Goal: Task Accomplishment & Management: Manage account settings

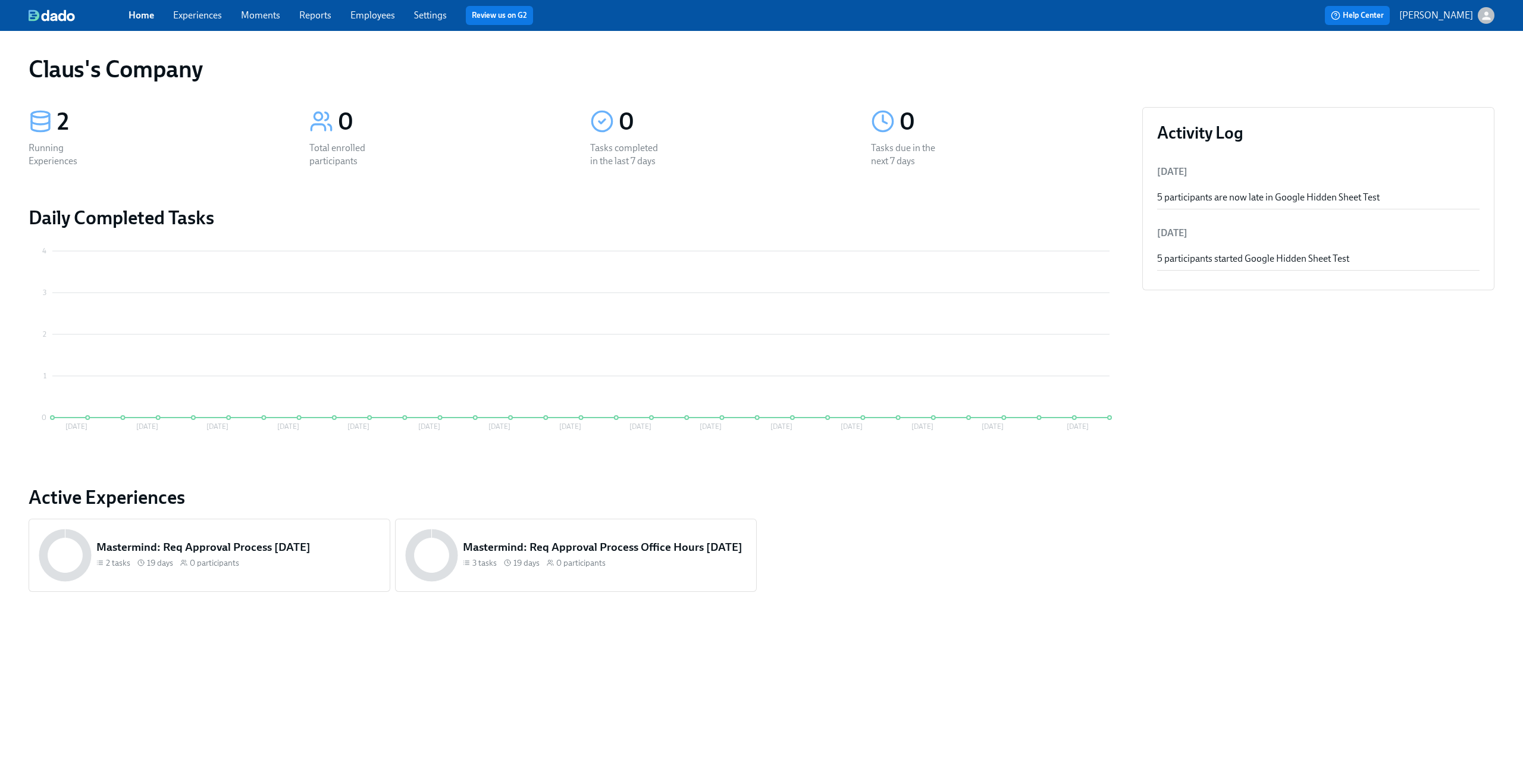
click at [1488, 16] on icon "button" at bounding box center [1486, 15] width 9 height 9
click at [1447, 70] on span "Switch organization..." at bounding box center [1428, 70] width 112 height 13
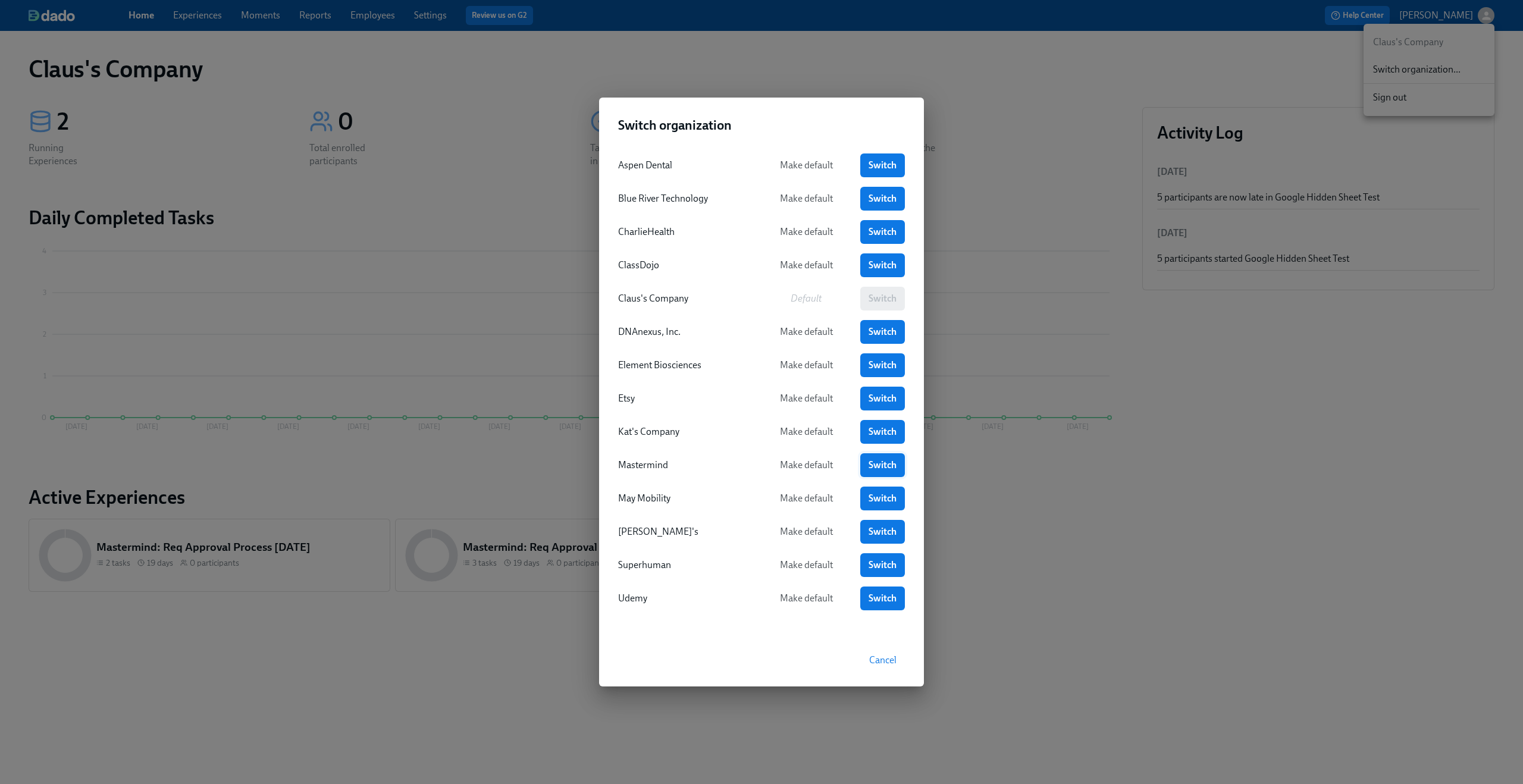
click at [887, 467] on span "Switch" at bounding box center [883, 465] width 28 height 12
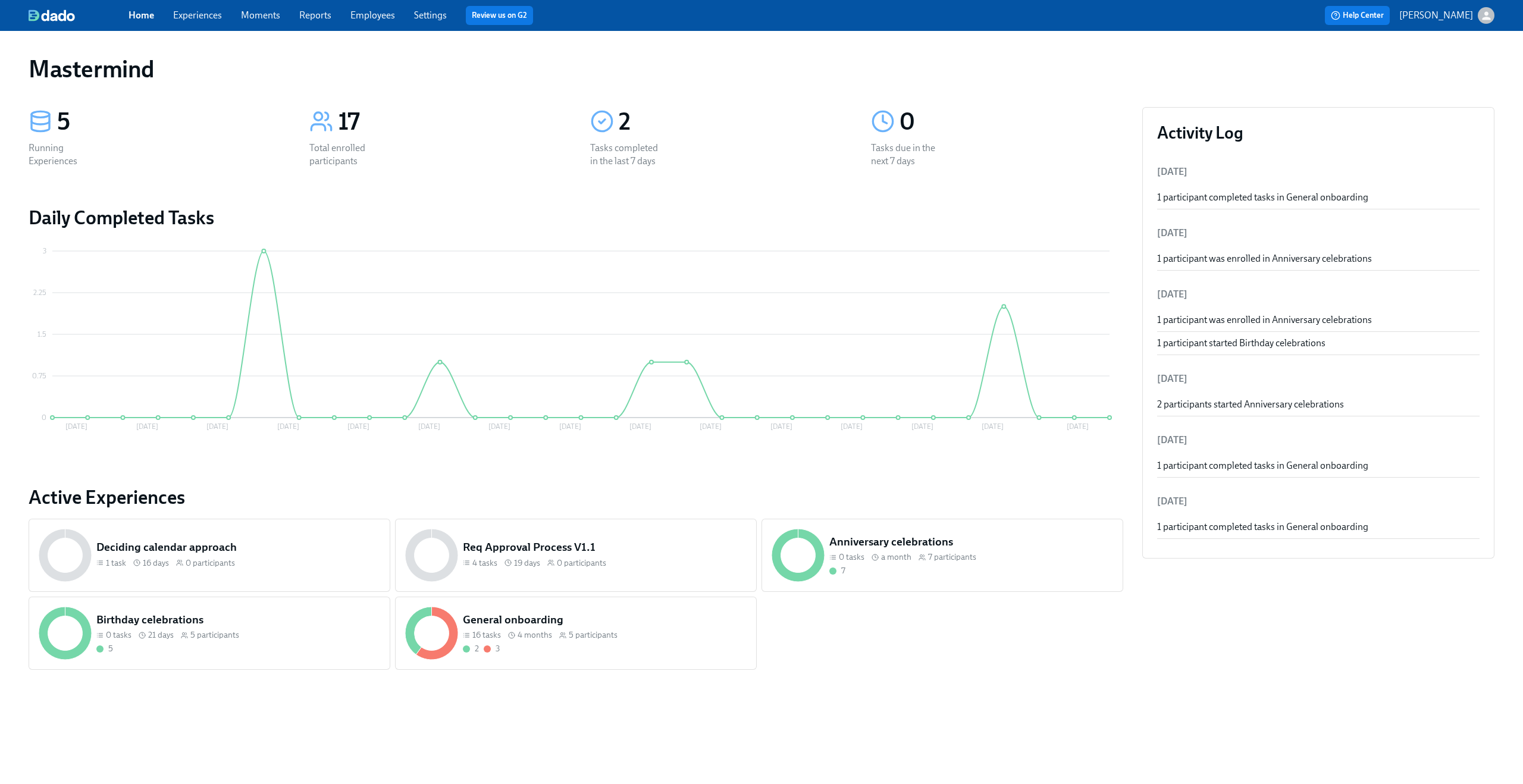
click at [183, 17] on link "Experiences" at bounding box center [197, 15] width 48 height 11
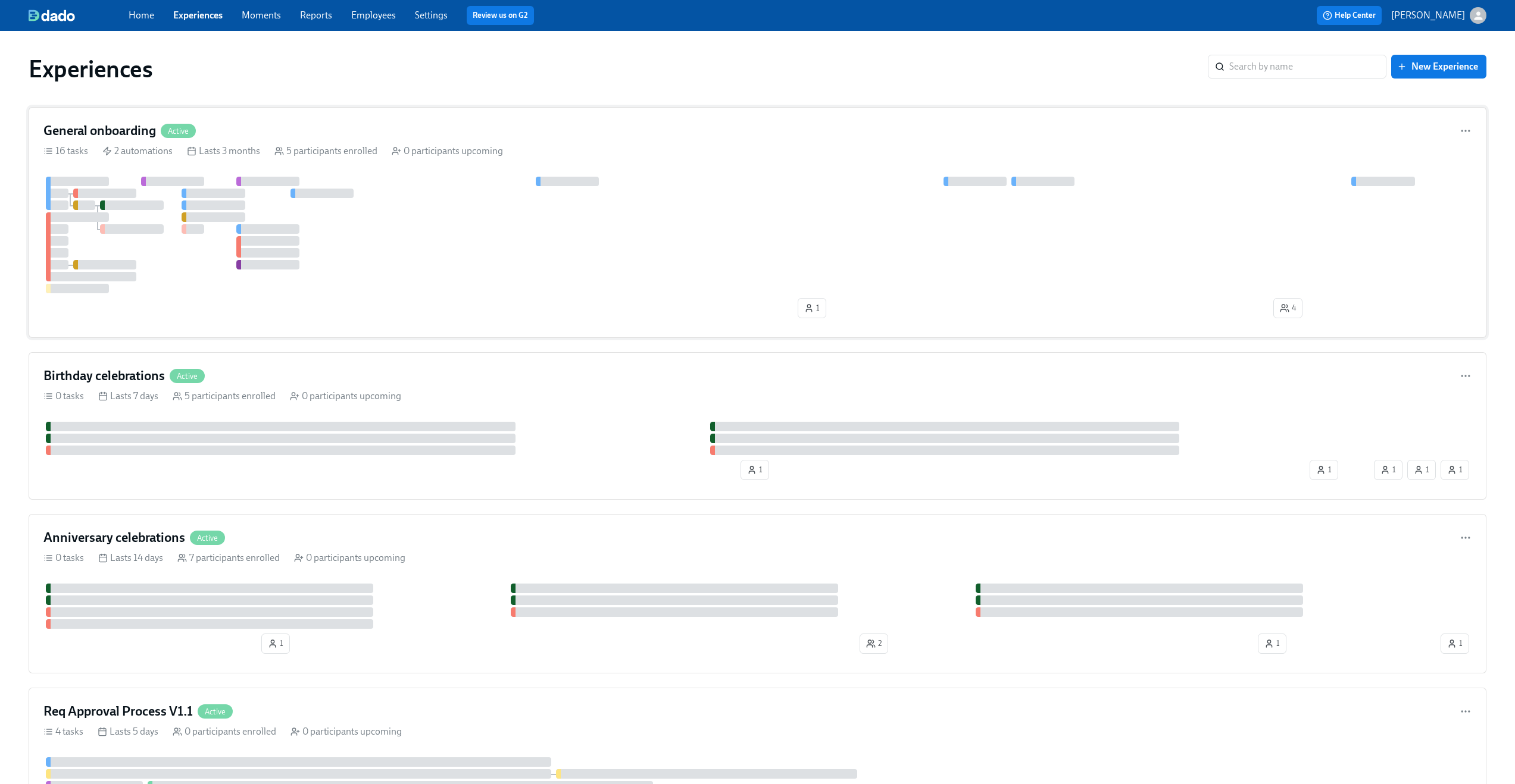
click at [698, 221] on div at bounding box center [758, 234] width 1428 height 116
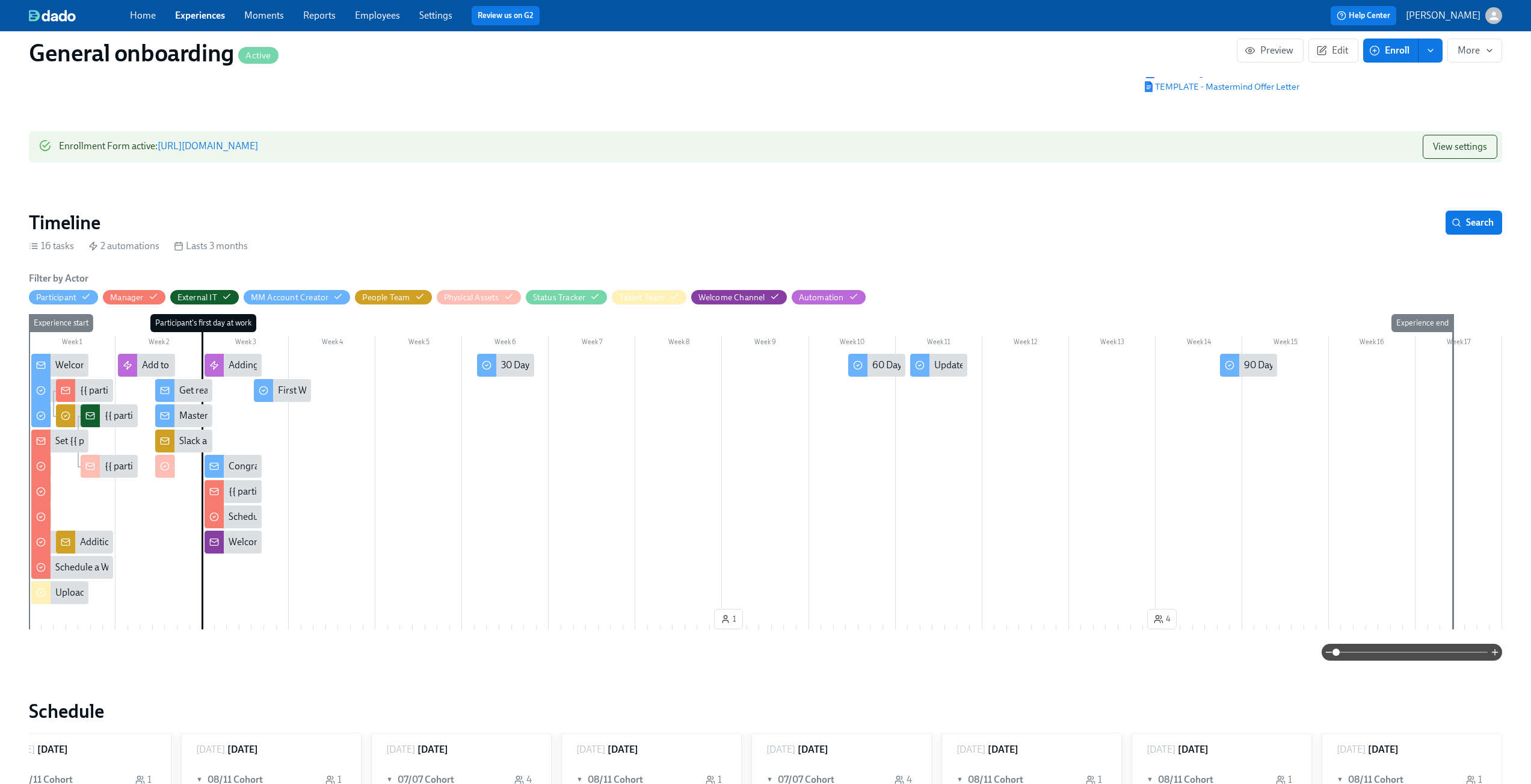
scroll to position [72, 0]
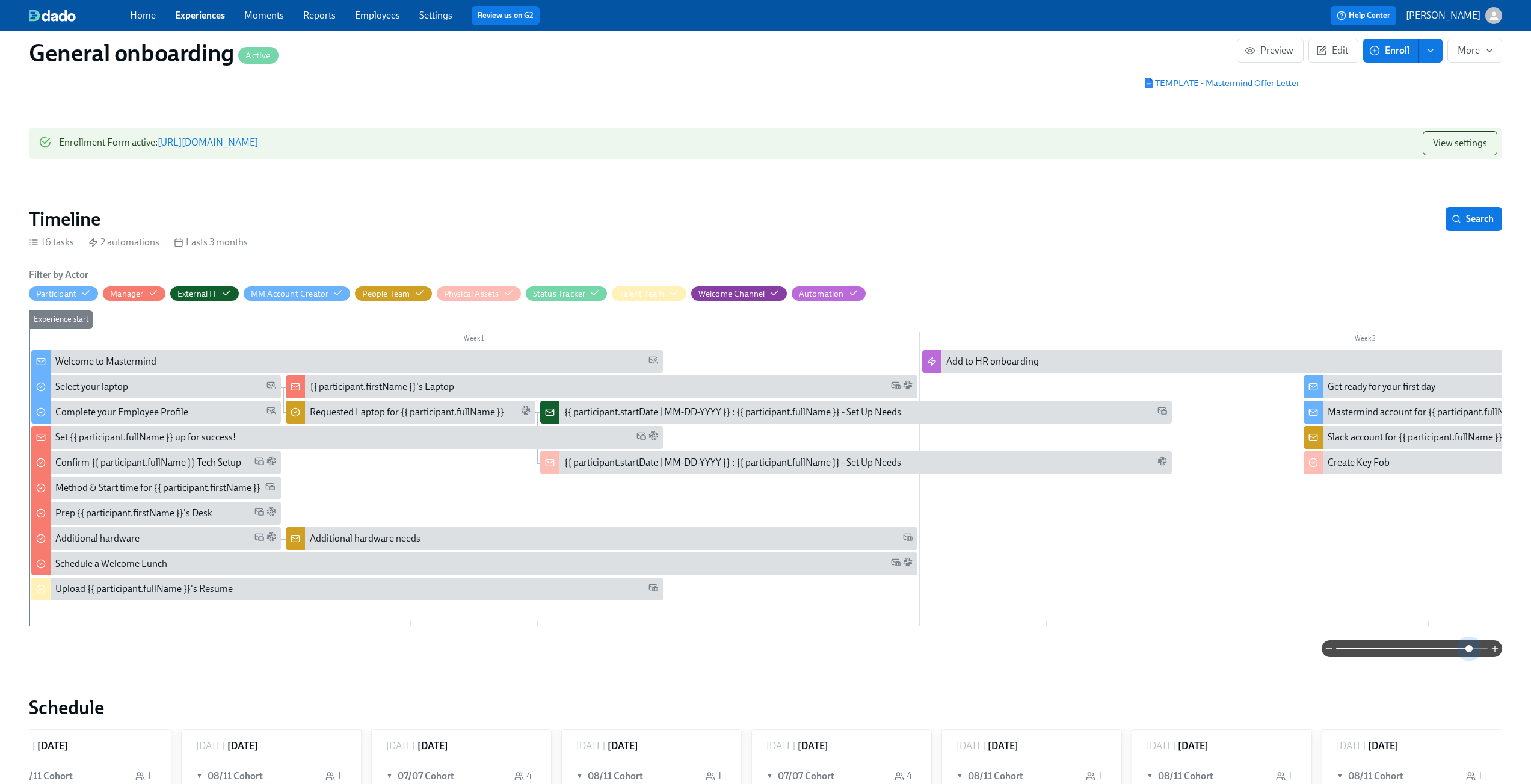
click at [1469, 648] on span at bounding box center [1412, 648] width 152 height 17
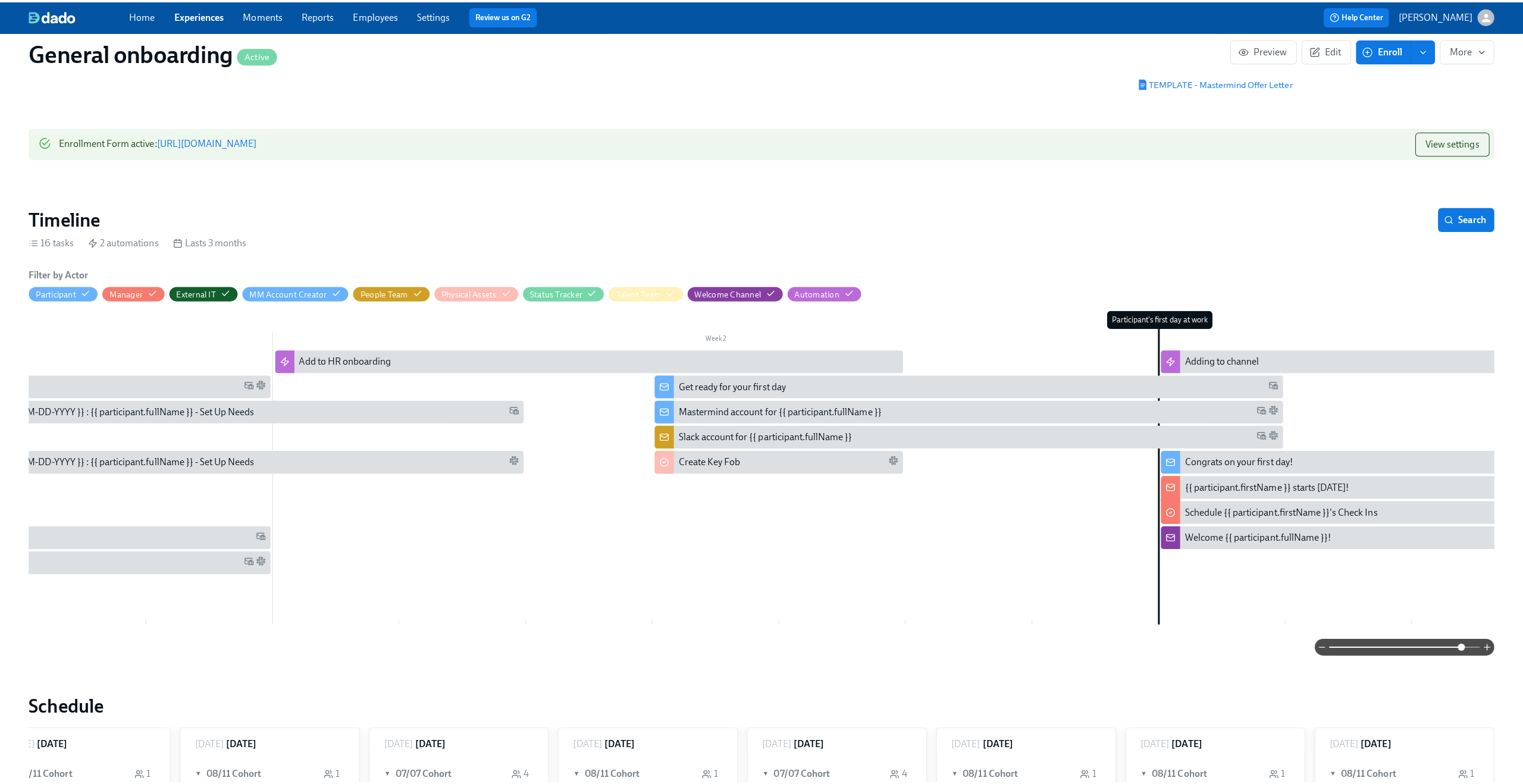
scroll to position [0, 711]
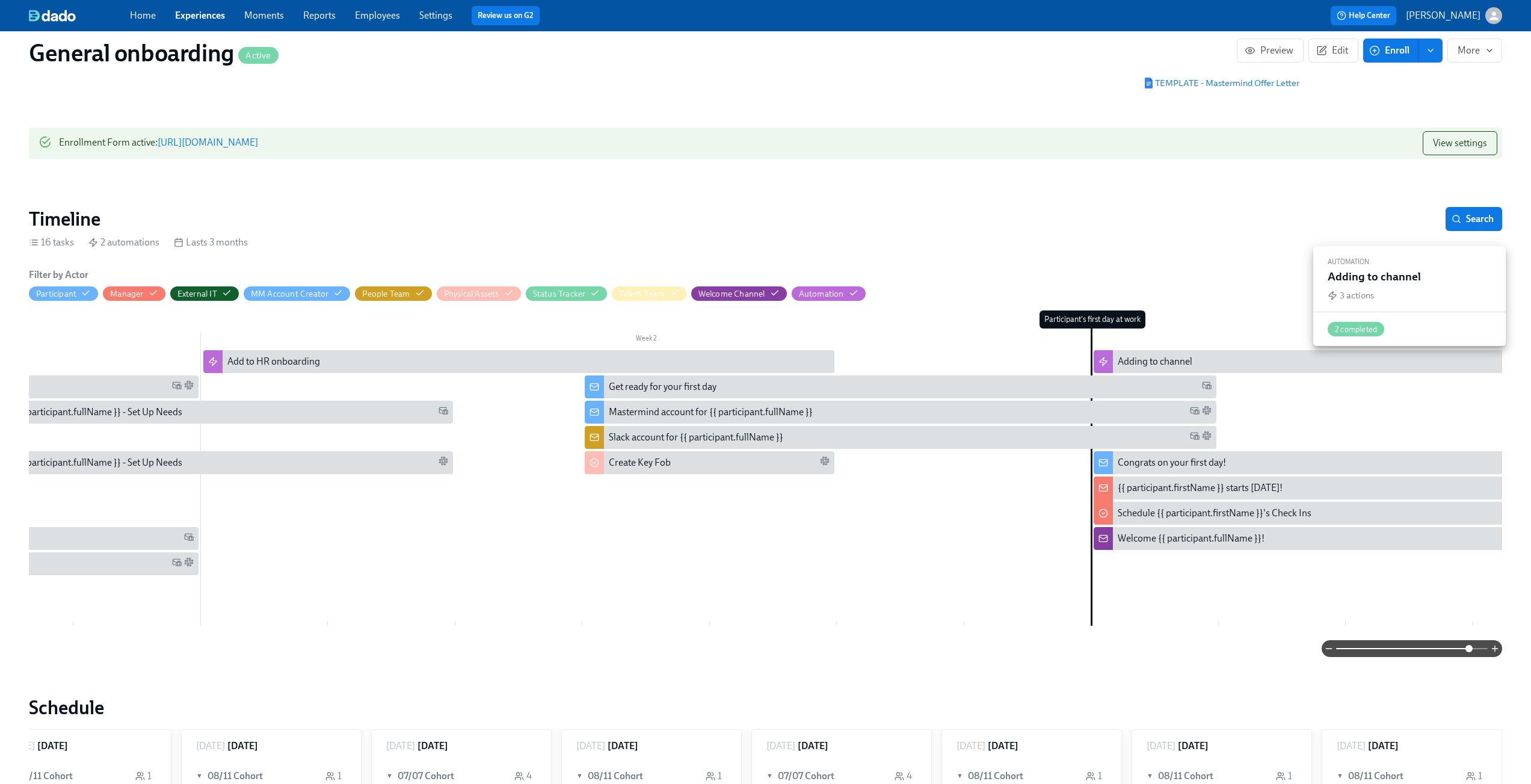
click at [1175, 361] on div "Adding to channel" at bounding box center [1155, 361] width 74 height 13
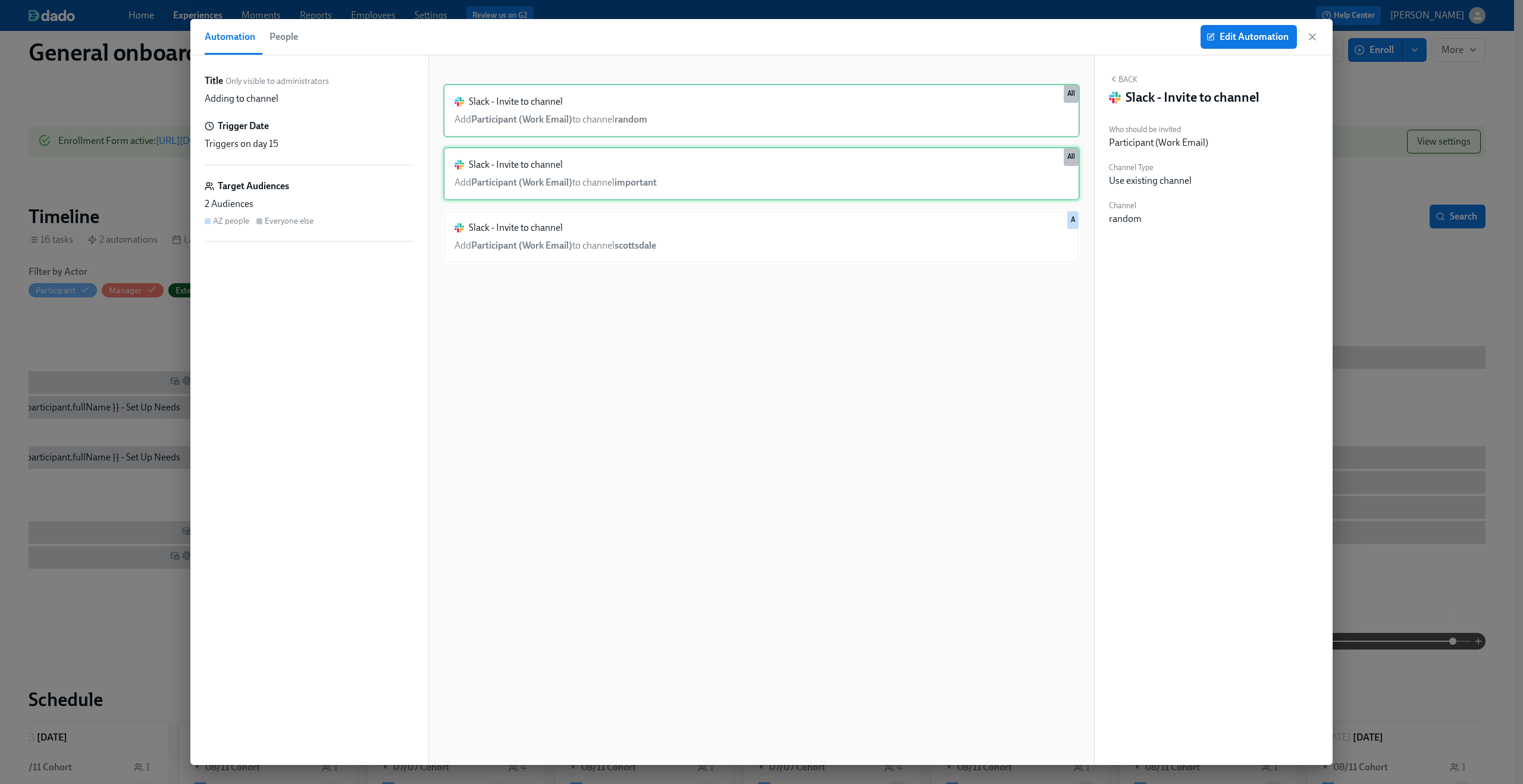
click at [860, 189] on div "Slack - Invite to channel Add Participant (Work Email) to channel important All" at bounding box center [762, 174] width 636 height 53
click at [901, 112] on div "Slack - Invite to channel Add Participant (Work Email) to channel random All" at bounding box center [762, 110] width 636 height 53
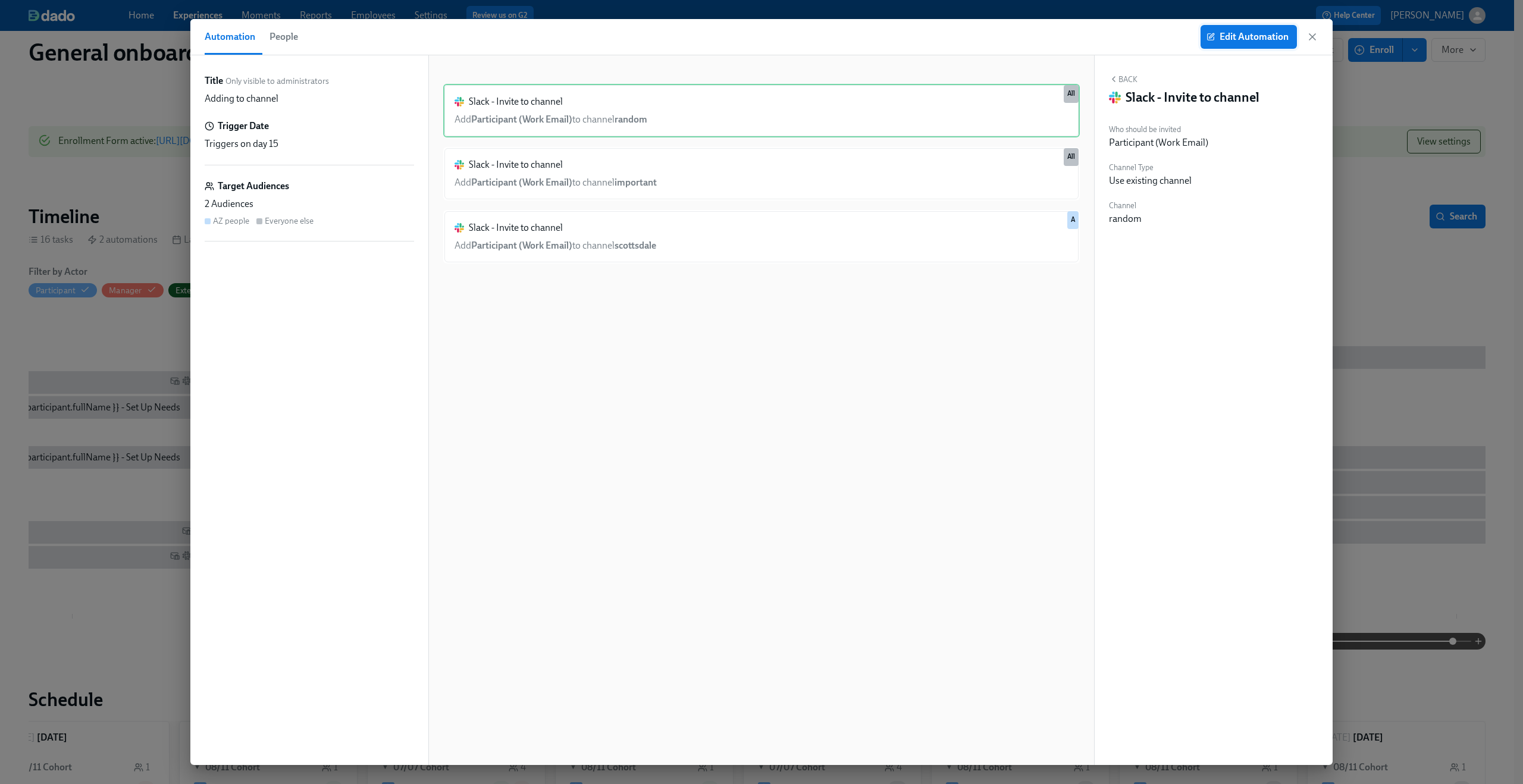
click at [1247, 35] on span "Edit Automation" at bounding box center [1249, 37] width 80 height 12
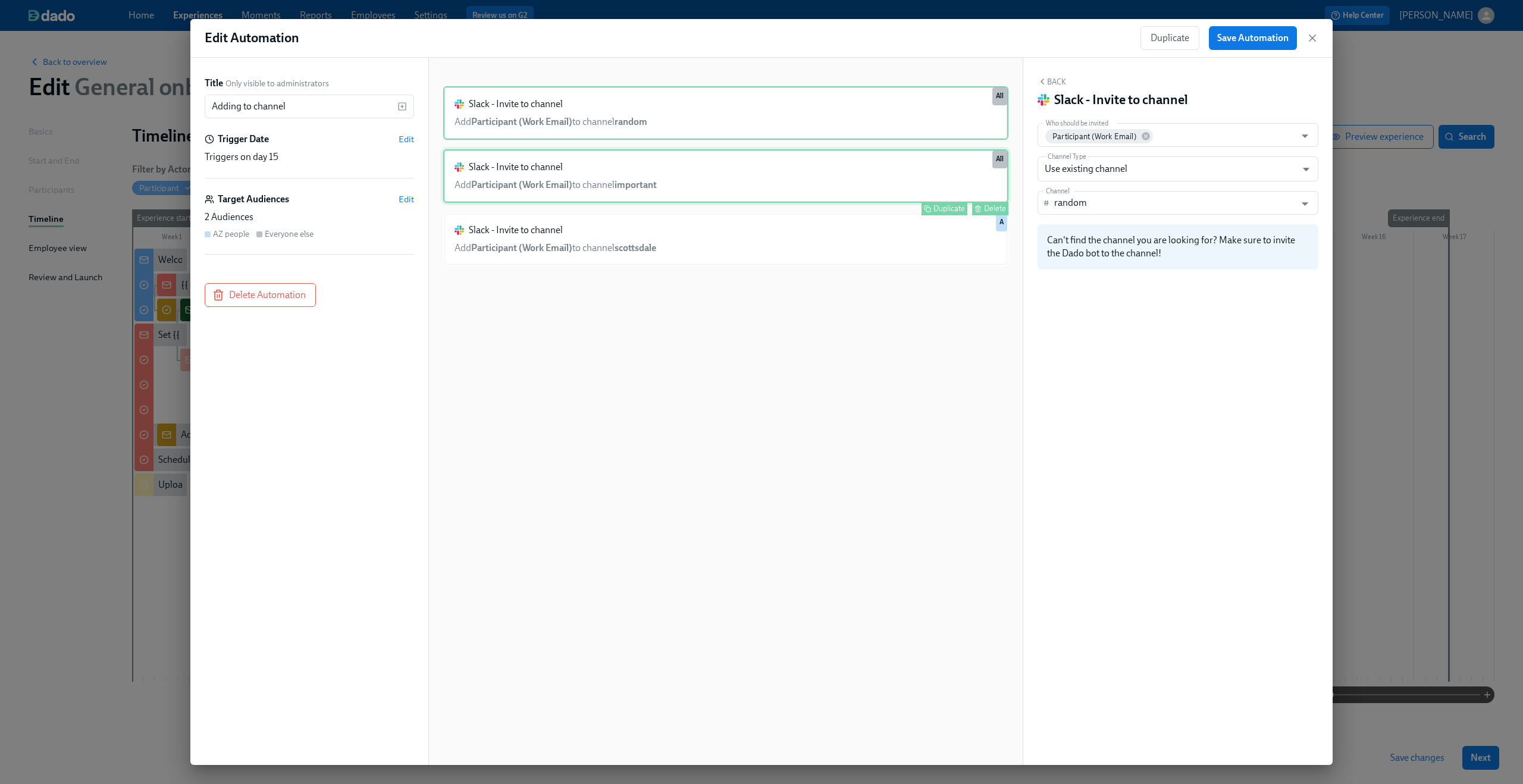
click at [832, 163] on div "Slack - Invite to channel Add Participant (Work Email) to channel important Dup…" at bounding box center [726, 176] width 565 height 53
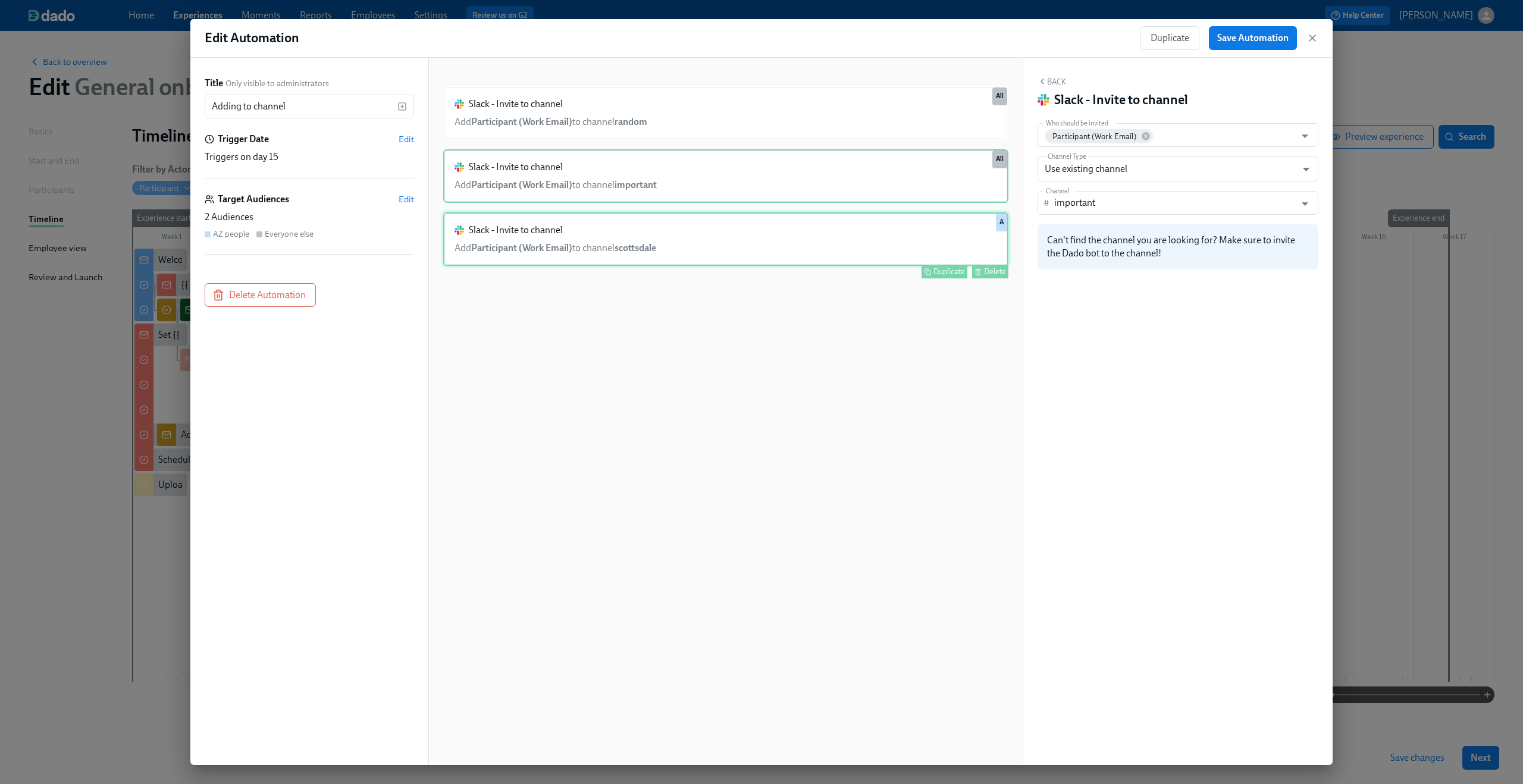
click at [803, 222] on div "Slack - Invite to channel Add Participant (Work Email) to channel scottsdale Du…" at bounding box center [726, 239] width 565 height 53
type input "scottsdale"
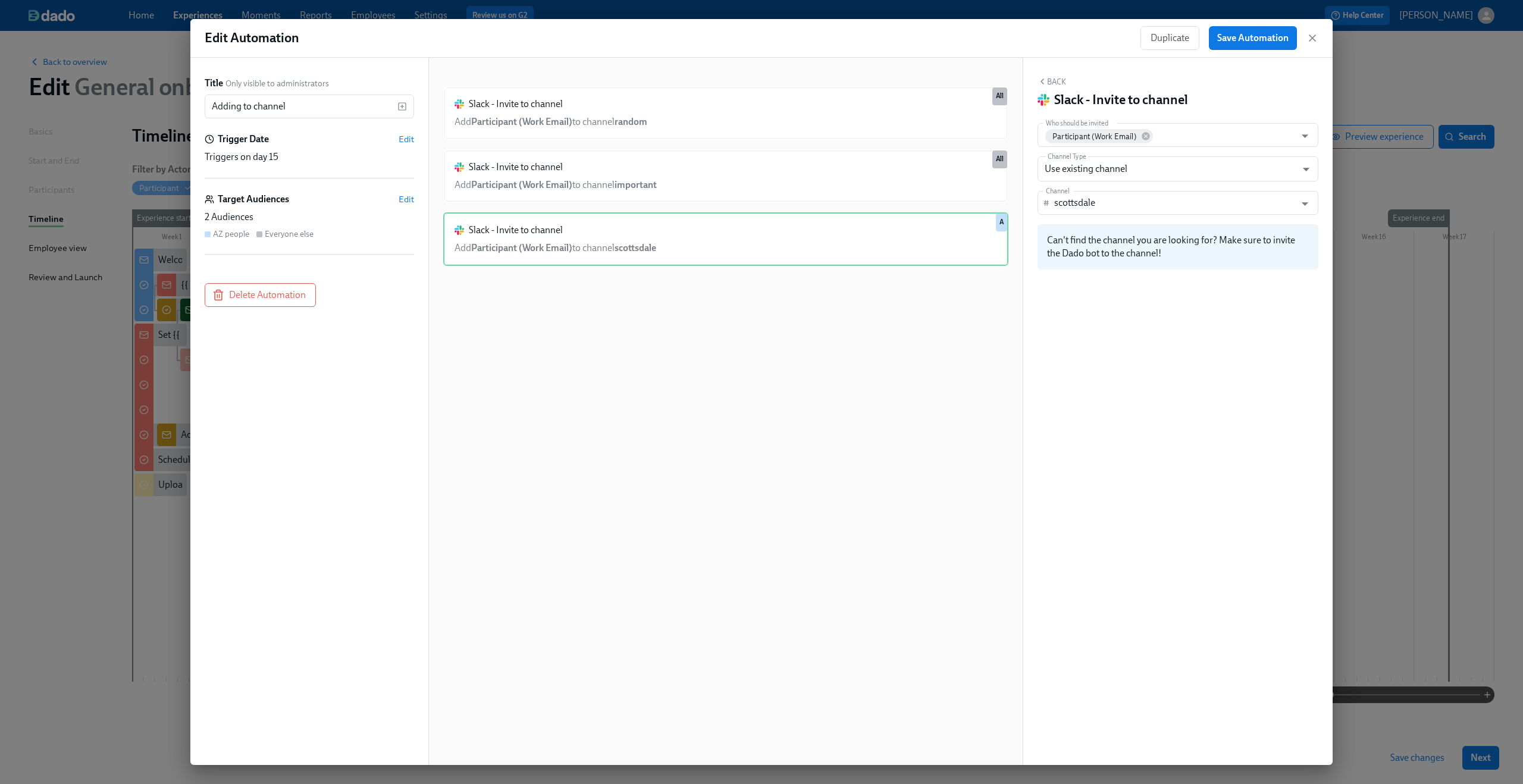
click at [934, 428] on div "Slack - Invite to channel Add Participant (Work Email) to channel random Duplic…" at bounding box center [726, 421] width 565 height 669
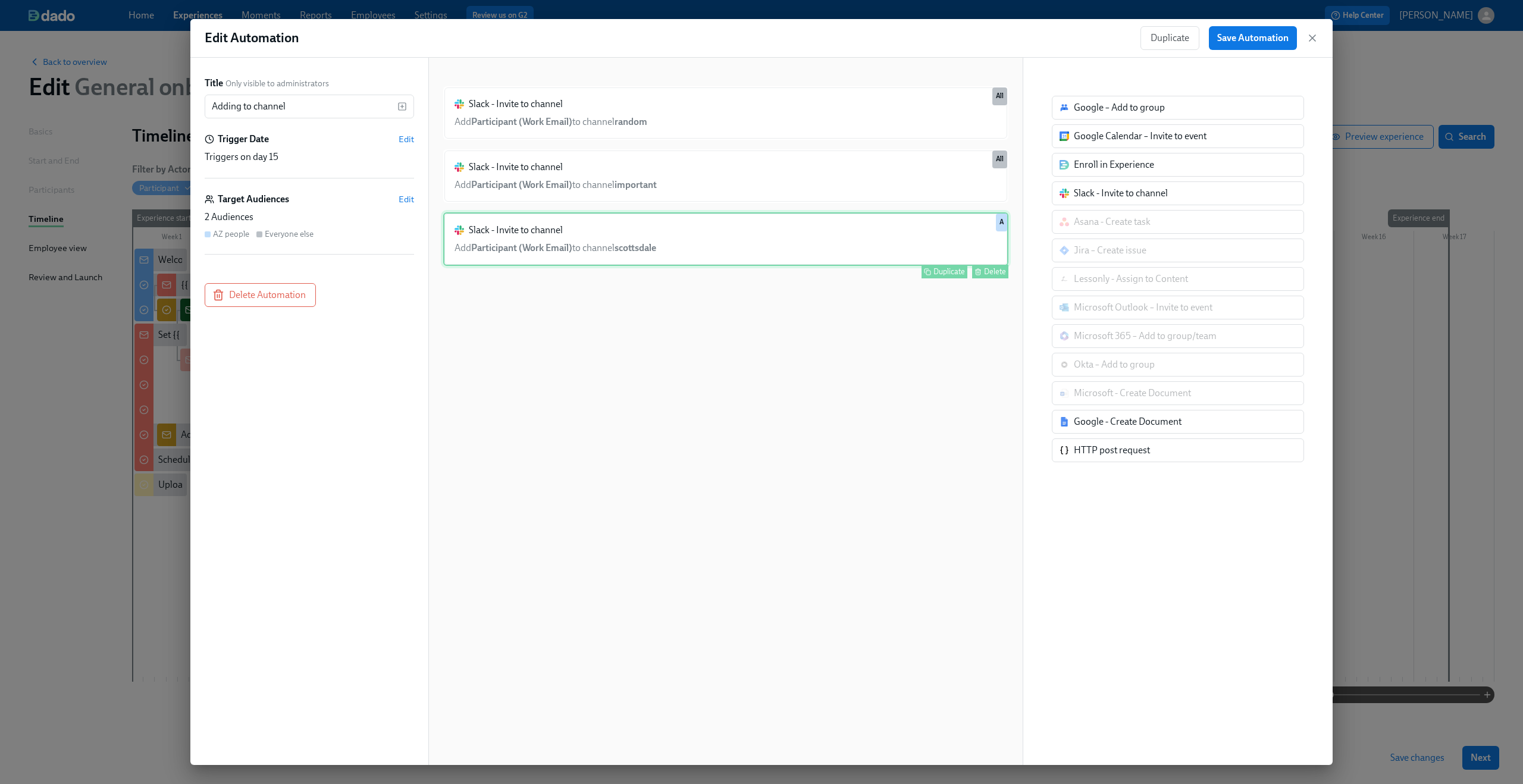
click at [792, 227] on div "Slack - Invite to channel Add Participant (Work Email) to channel scottsdale Du…" at bounding box center [726, 239] width 565 height 53
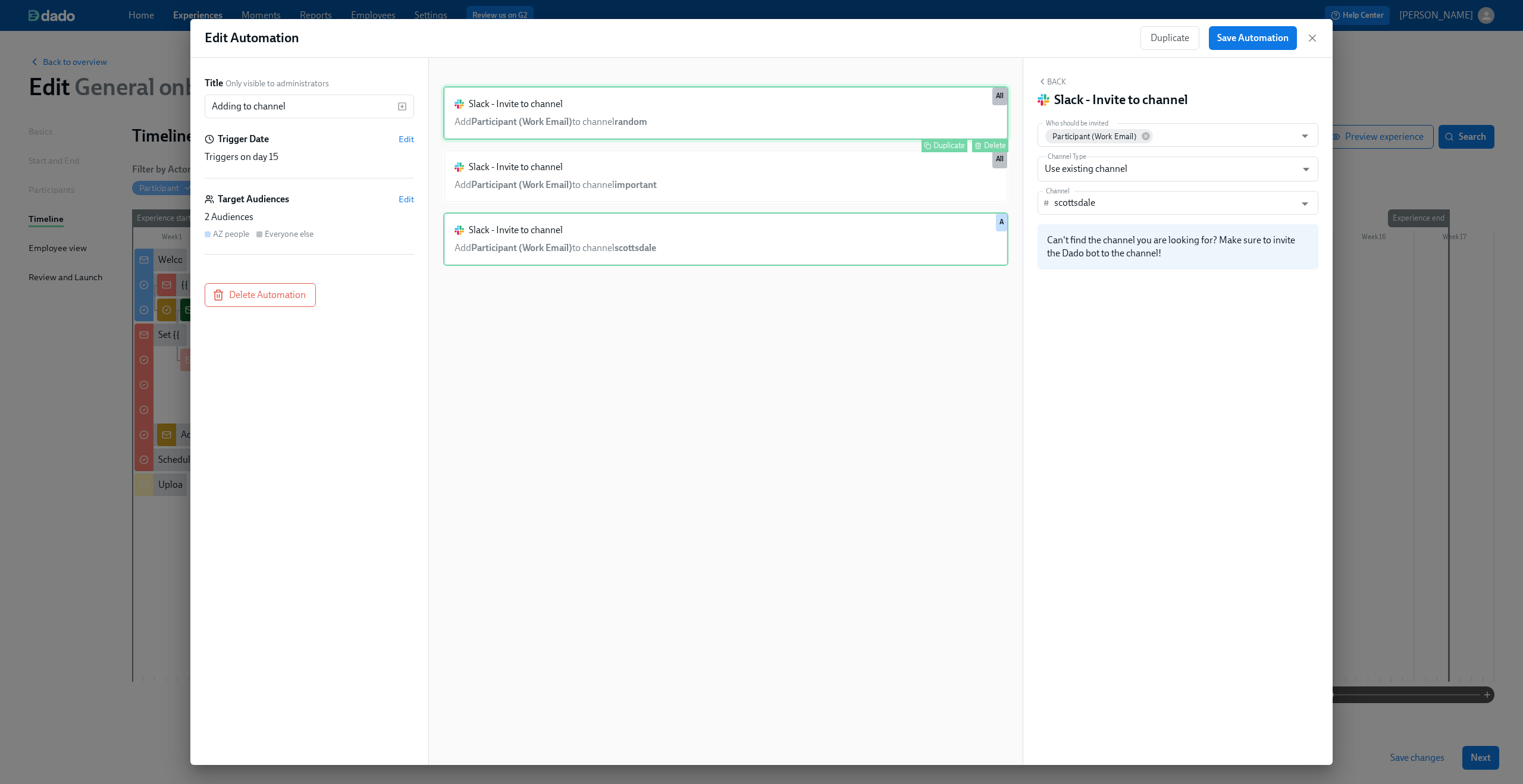
click at [767, 121] on div "Slack - Invite to channel Add Participant (Work Email) to channel random Duplic…" at bounding box center [726, 113] width 565 height 53
type input "random"
click at [1138, 304] on div "Back Slack - Invite to channel Who should be invited Participant (Work Email) W…" at bounding box center [1178, 411] width 310 height 707
click at [1311, 39] on icon "button" at bounding box center [1313, 38] width 6 height 6
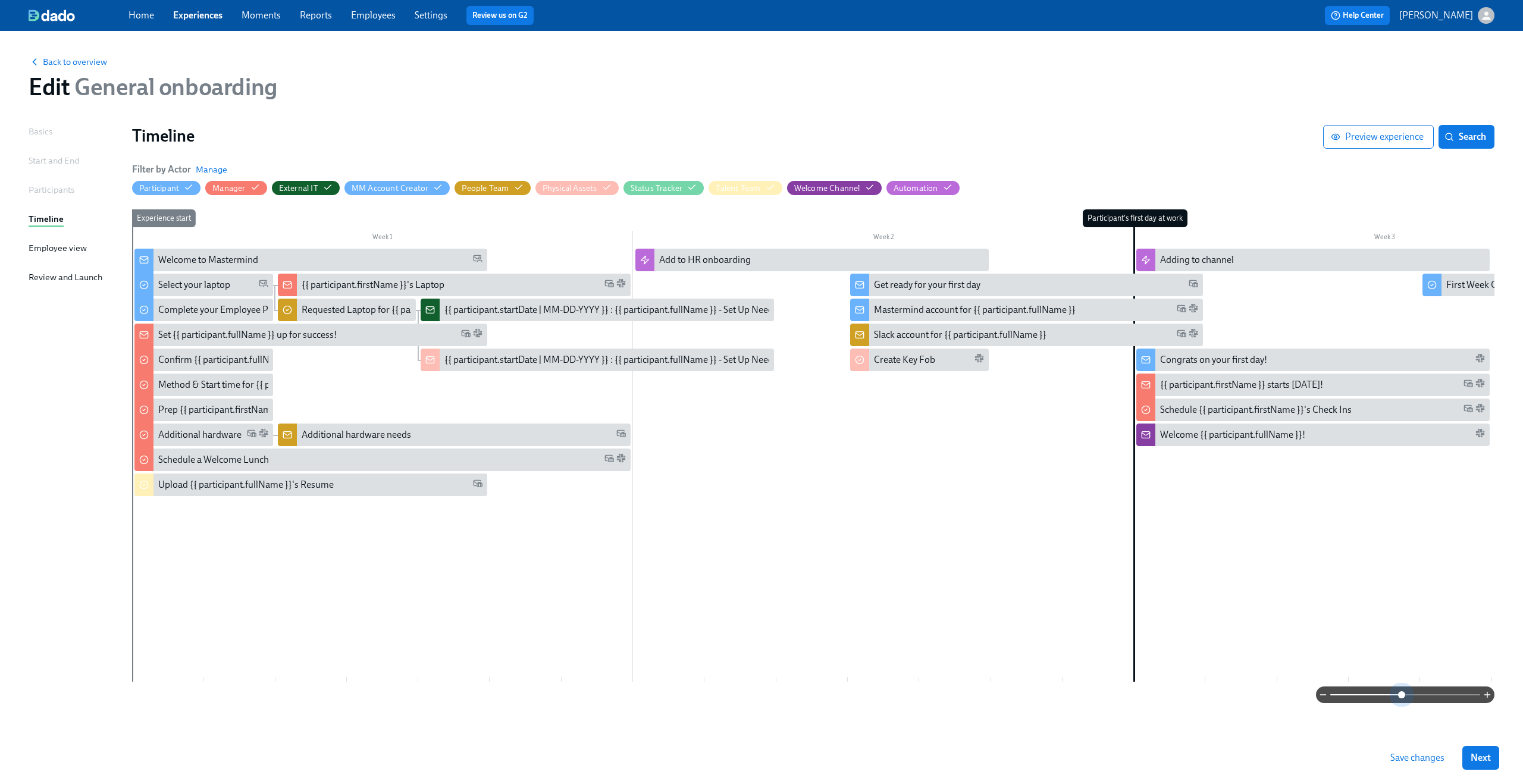
click at [1400, 698] on span at bounding box center [1406, 694] width 150 height 16
click at [1233, 265] on div "Adding to channel" at bounding box center [1197, 260] width 73 height 13
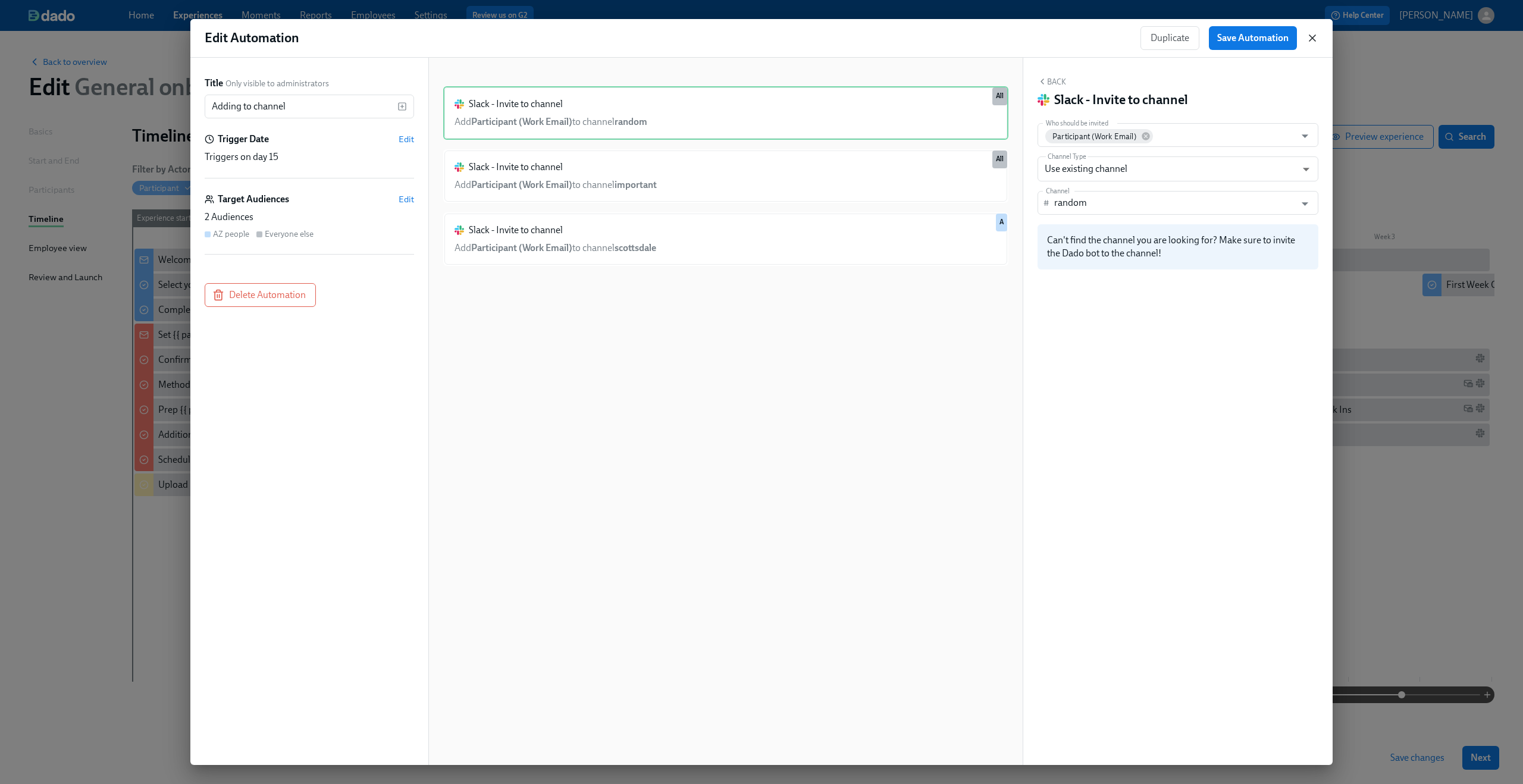
click at [1312, 42] on icon "button" at bounding box center [1312, 38] width 12 height 12
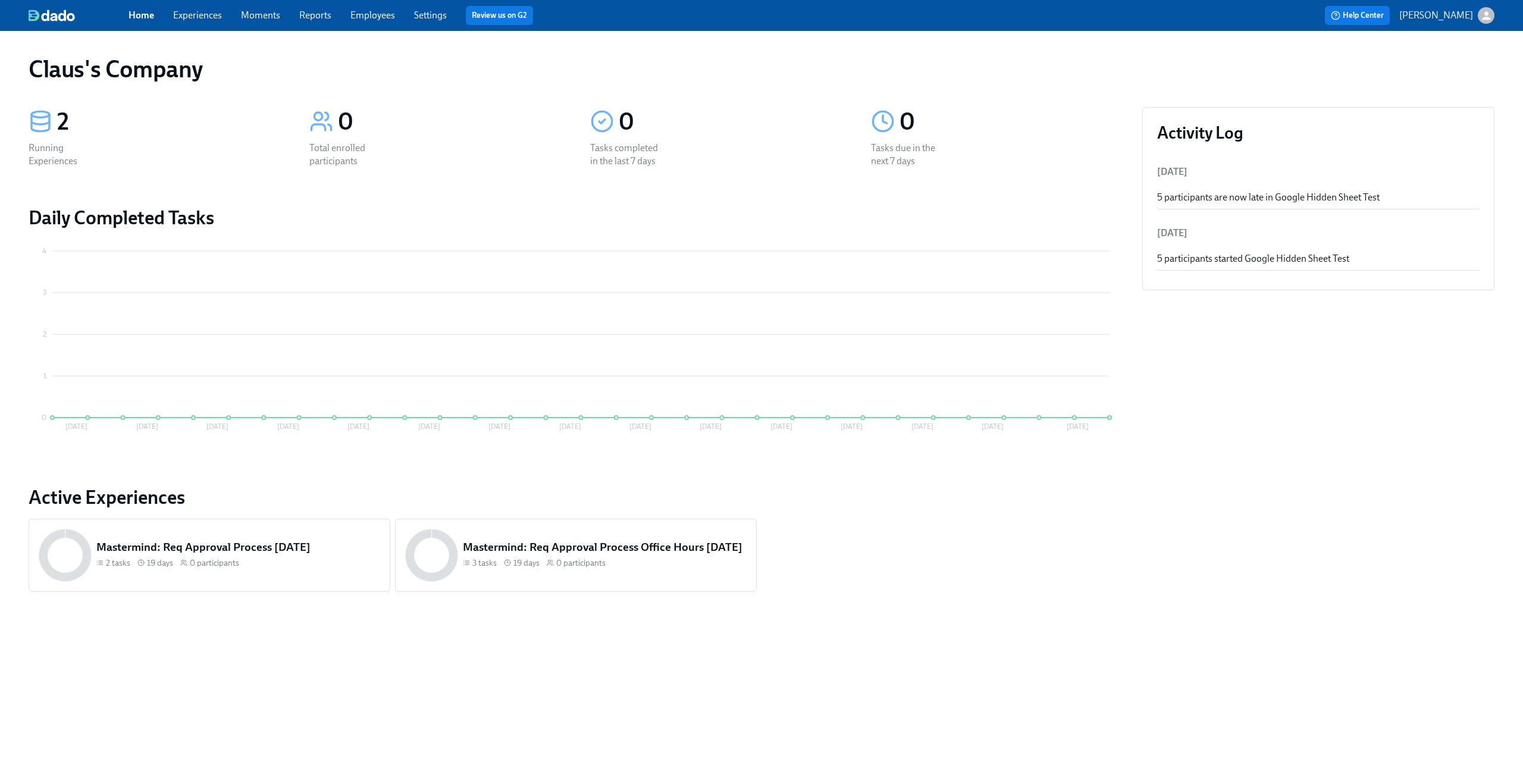
click at [1482, 16] on icon "button" at bounding box center [1486, 16] width 13 height 13
click at [1457, 66] on span "Switch organization..." at bounding box center [1428, 70] width 112 height 13
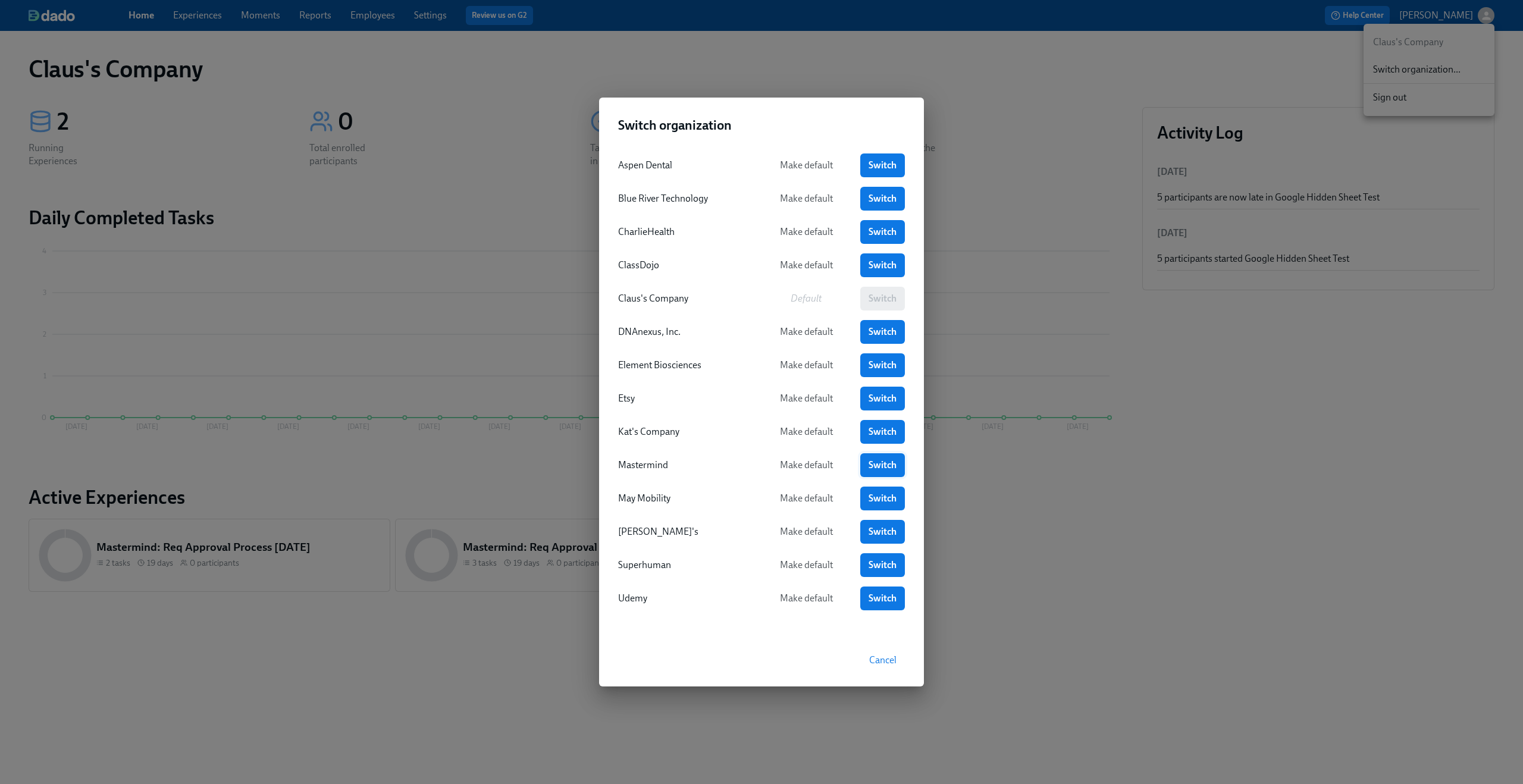
click at [877, 467] on span "Switch" at bounding box center [883, 465] width 28 height 12
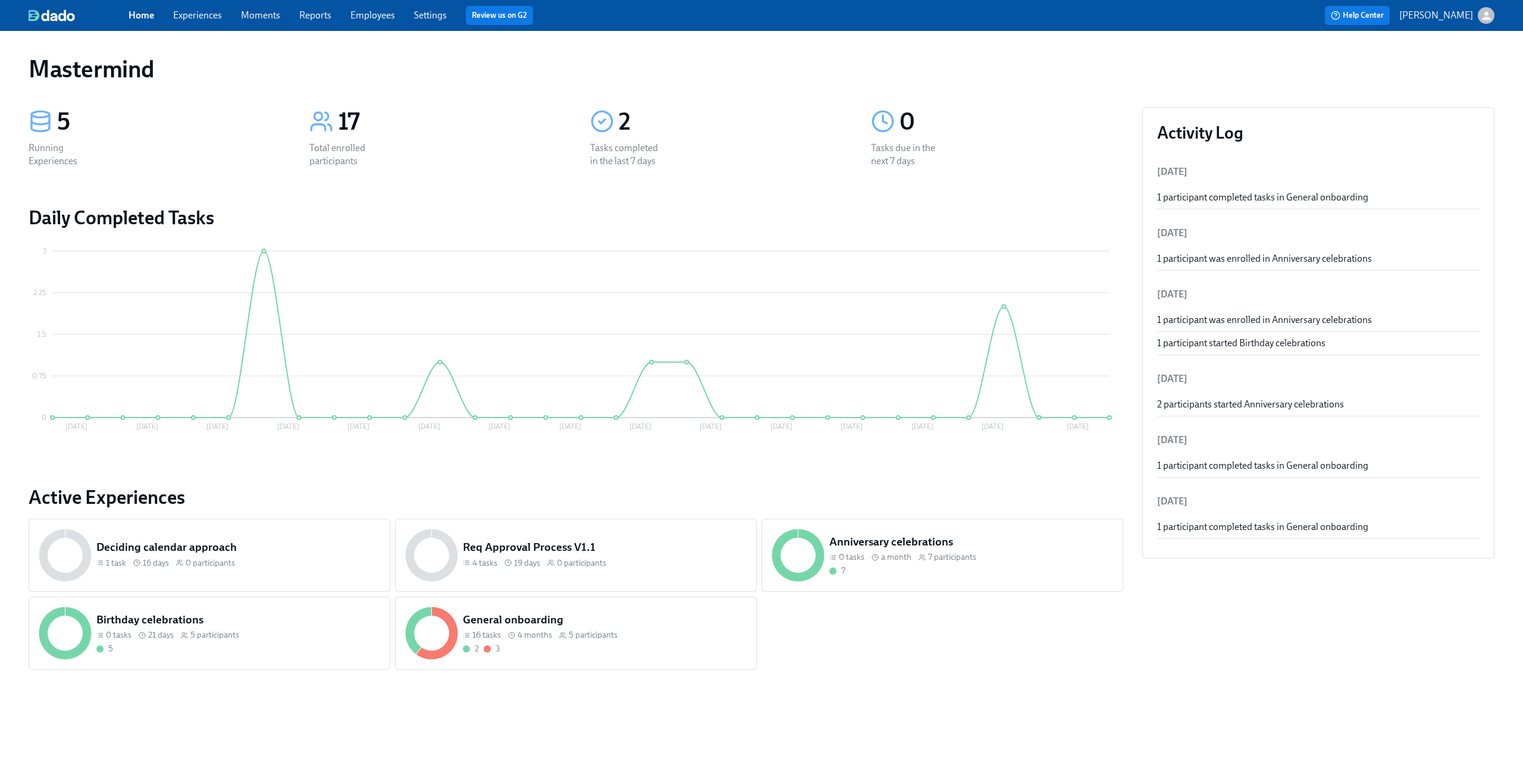
click at [199, 16] on link "Experiences" at bounding box center [197, 15] width 48 height 11
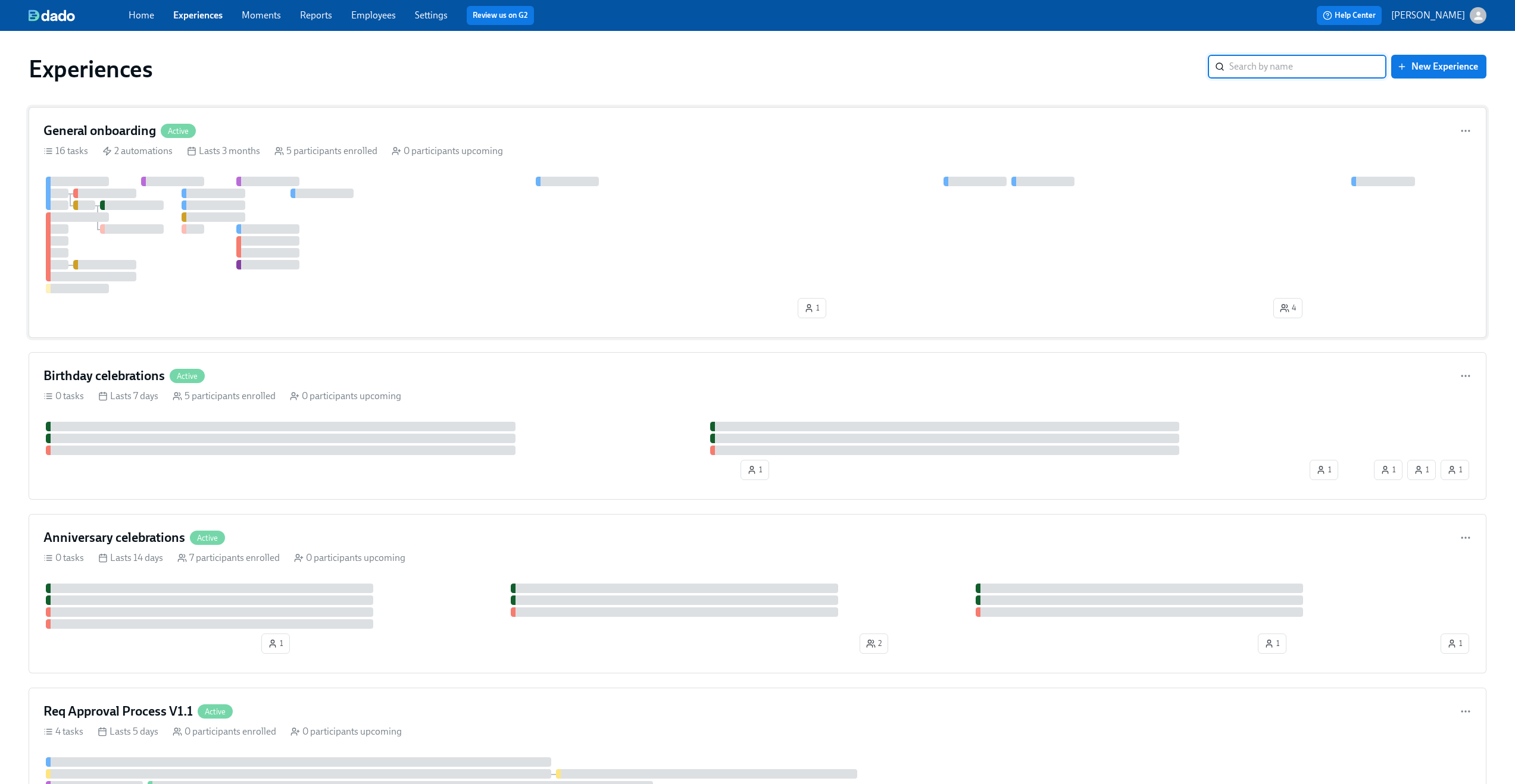
click at [442, 127] on div "General onboarding Active" at bounding box center [758, 131] width 1428 height 18
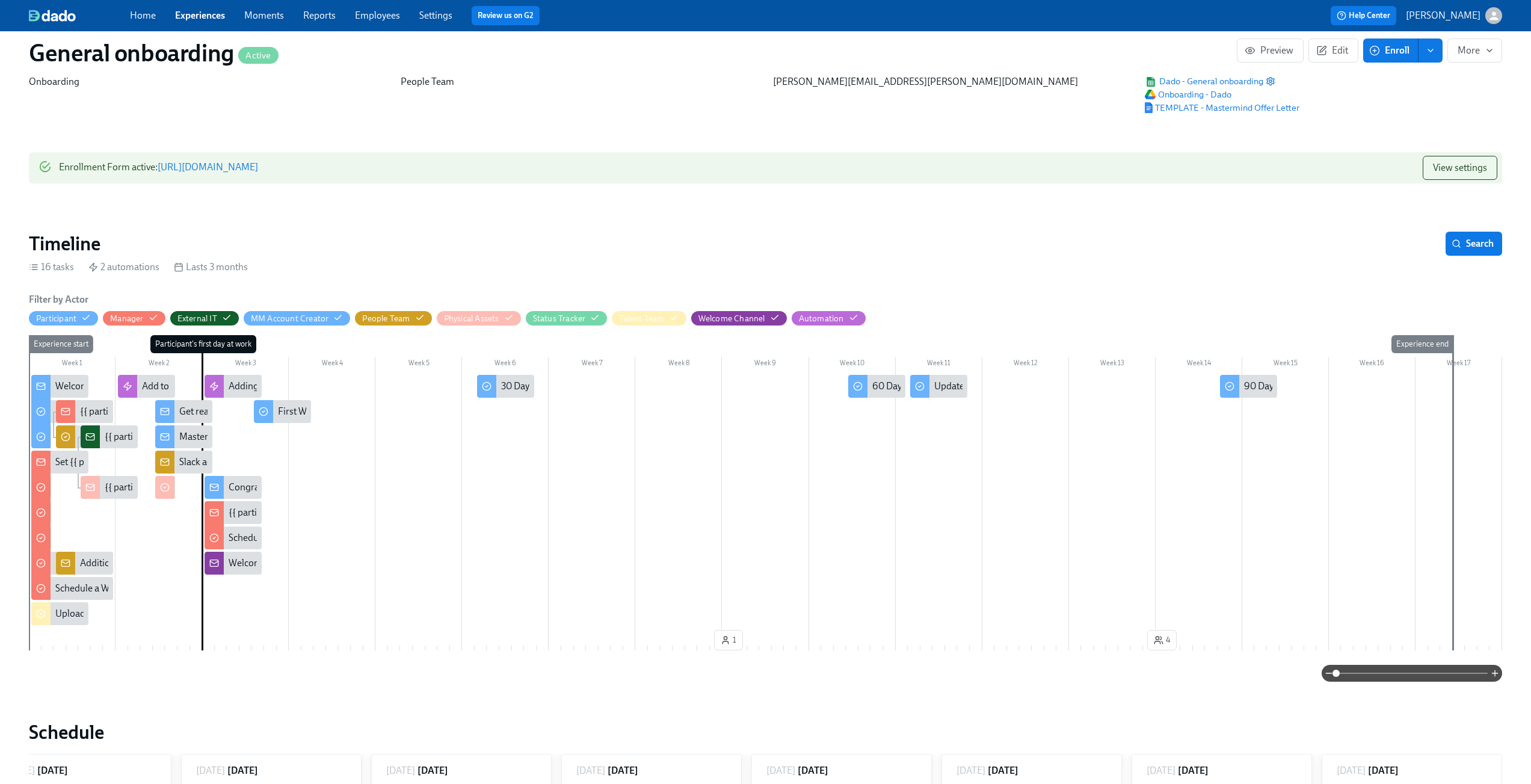
scroll to position [48, 0]
click at [1330, 55] on span "Edit" at bounding box center [1333, 50] width 29 height 12
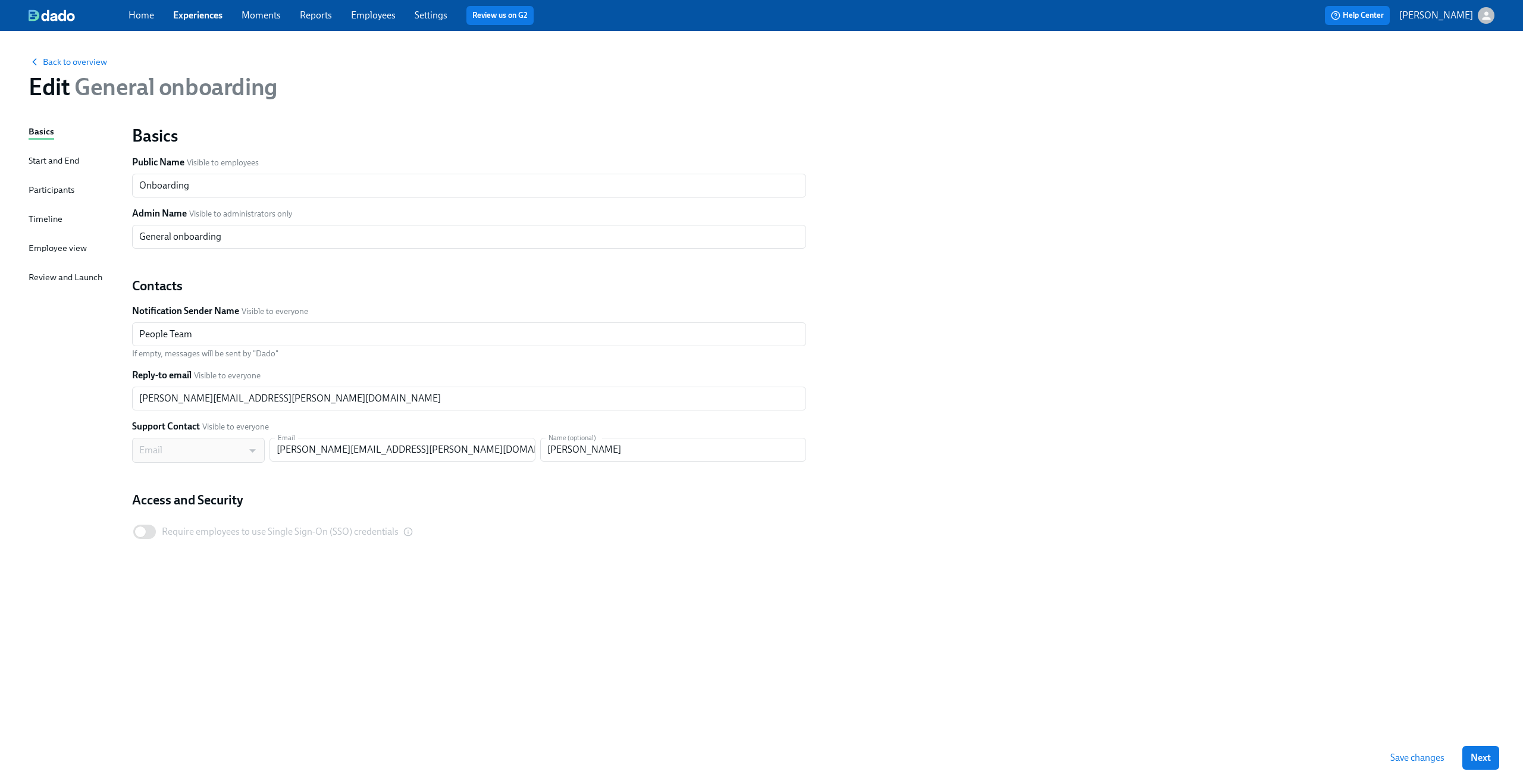
click at [47, 225] on div "Timeline" at bounding box center [45, 220] width 34 height 15
click at [65, 226] on div "Basics Start and End Participants Timeline Employee view Review and Launch" at bounding box center [73, 428] width 89 height 607
click at [52, 220] on div "Timeline" at bounding box center [45, 219] width 34 height 13
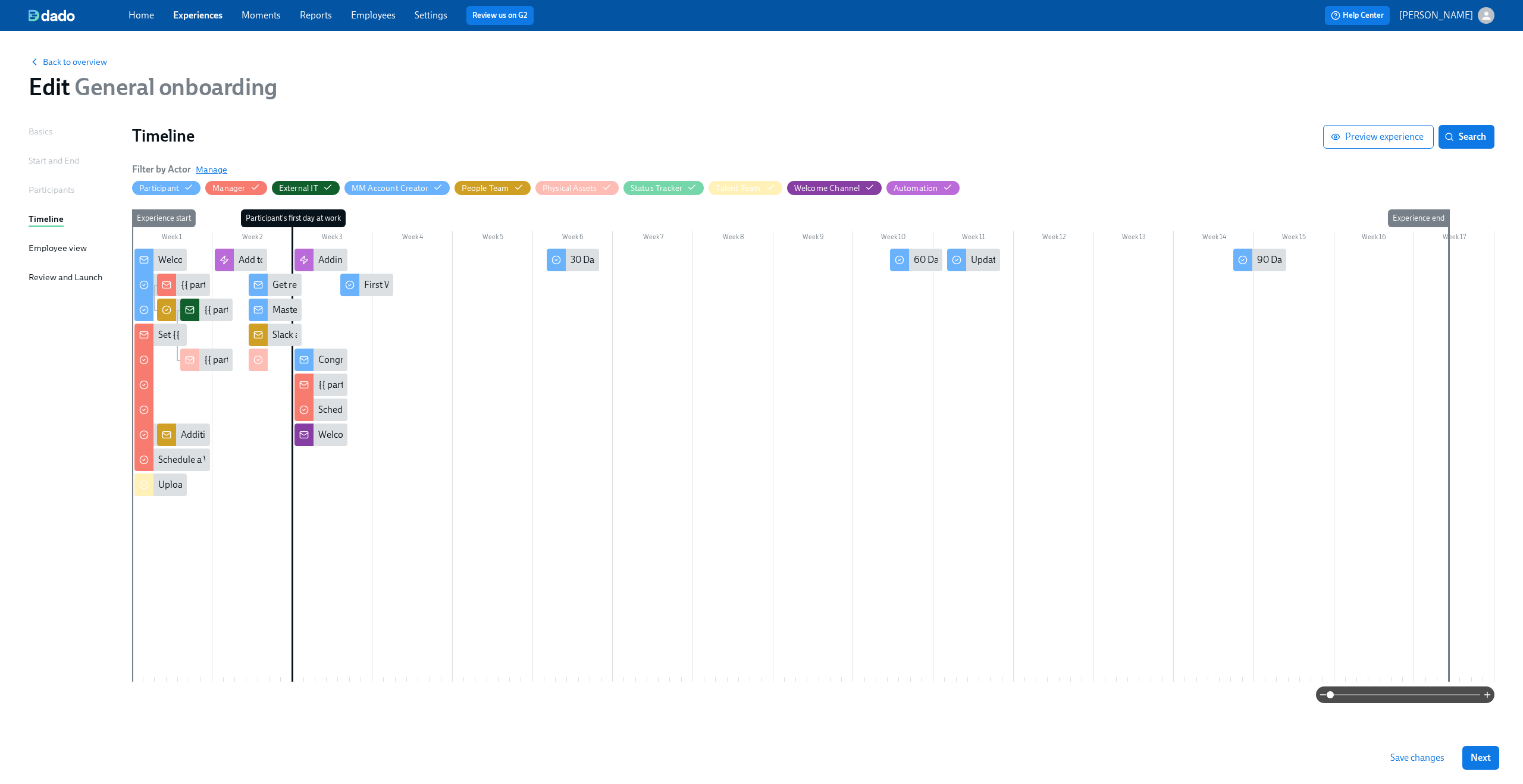
click at [204, 167] on span "Manage" at bounding box center [211, 169] width 31 height 12
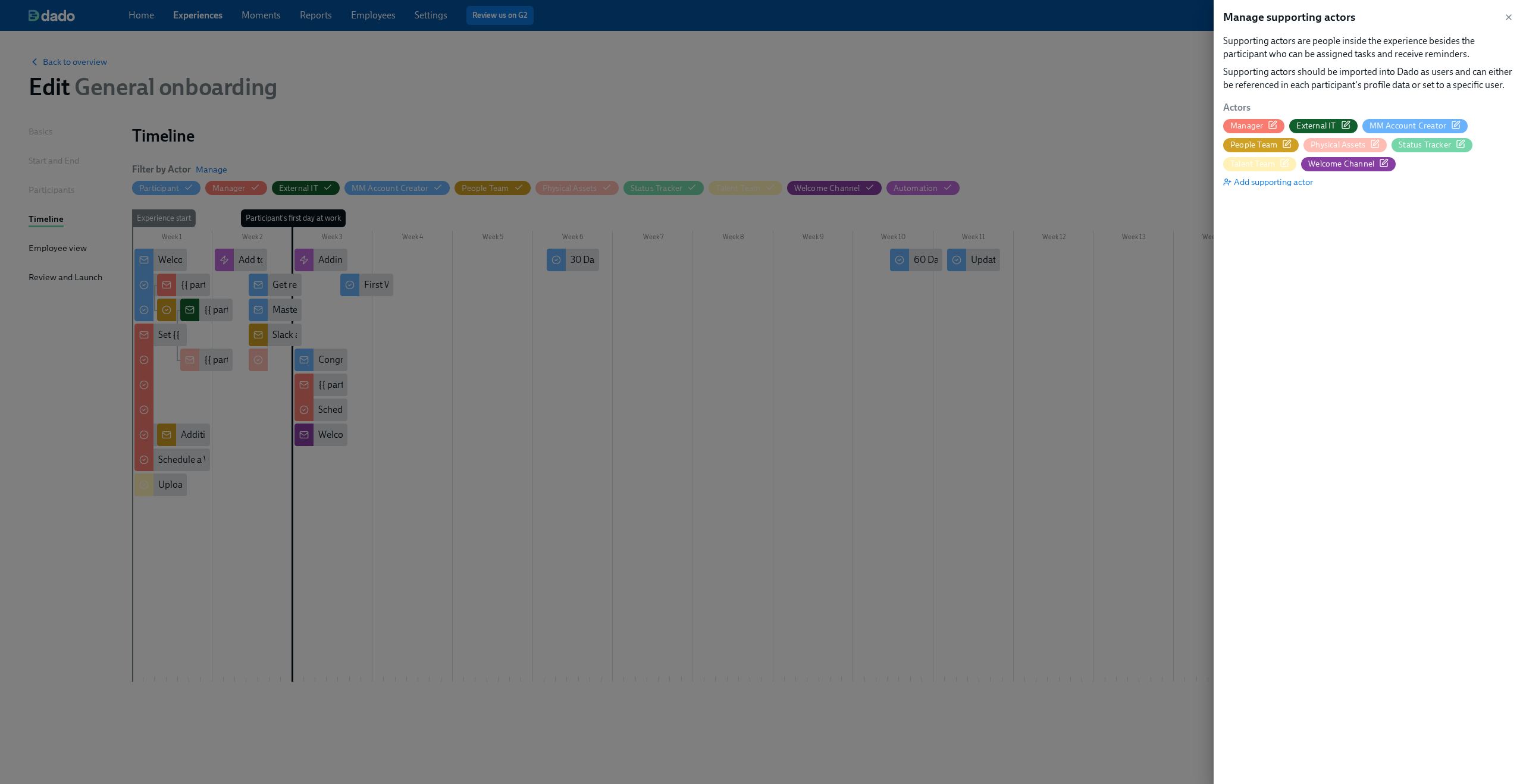
click at [1275, 126] on icon "button" at bounding box center [1273, 125] width 9 height 9
click at [1351, 120] on span "External IT" at bounding box center [1323, 126] width 68 height 11
click at [1455, 124] on icon "button" at bounding box center [1456, 125] width 9 height 9
click at [1291, 142] on icon "button" at bounding box center [1287, 144] width 9 height 9
click at [1372, 141] on icon "button" at bounding box center [1374, 144] width 7 height 7
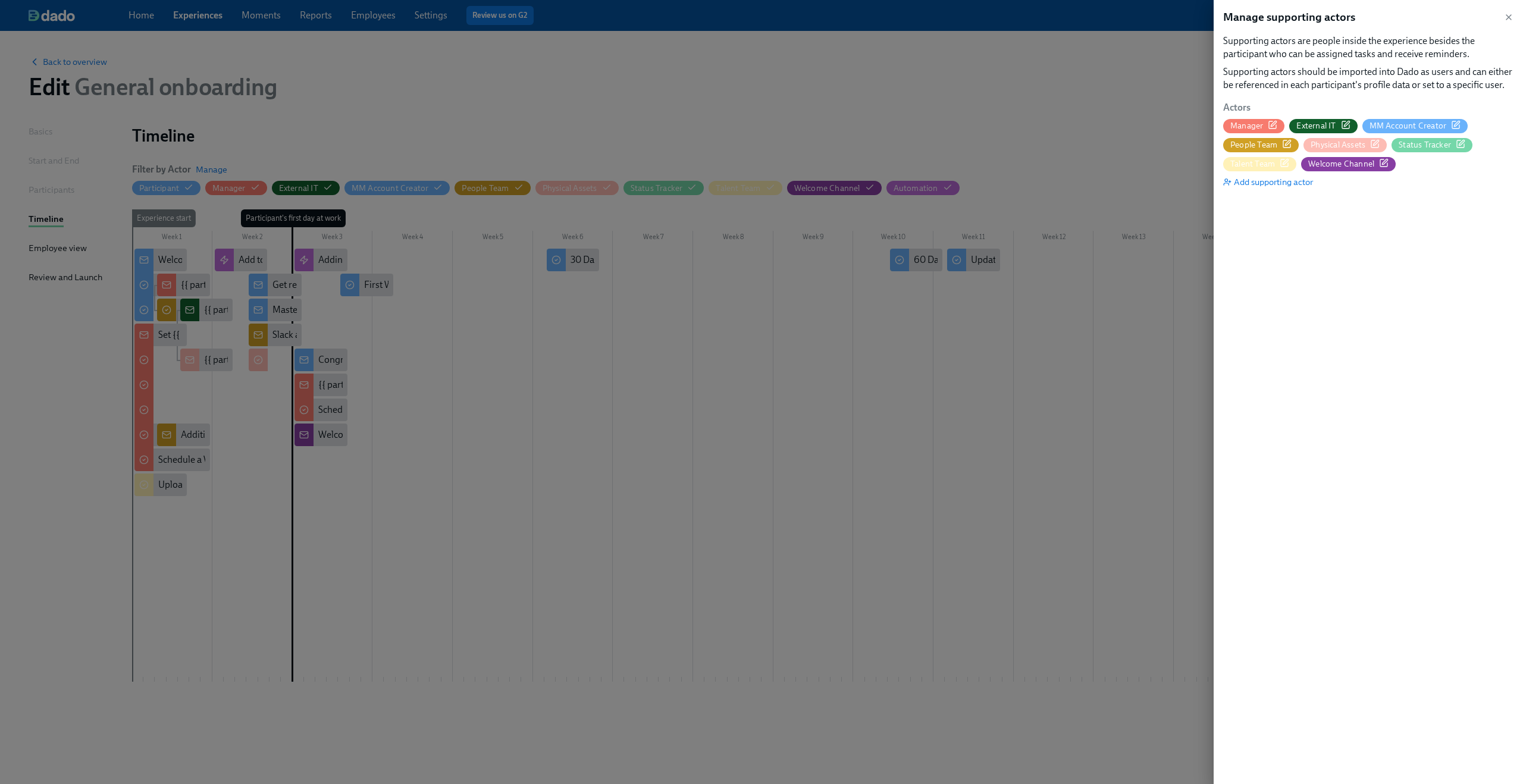
click at [1461, 143] on icon "button" at bounding box center [1461, 142] width 5 height 5
click at [1287, 164] on icon "button" at bounding box center [1284, 163] width 7 height 7
click at [1385, 162] on icon "button" at bounding box center [1385, 161] width 5 height 5
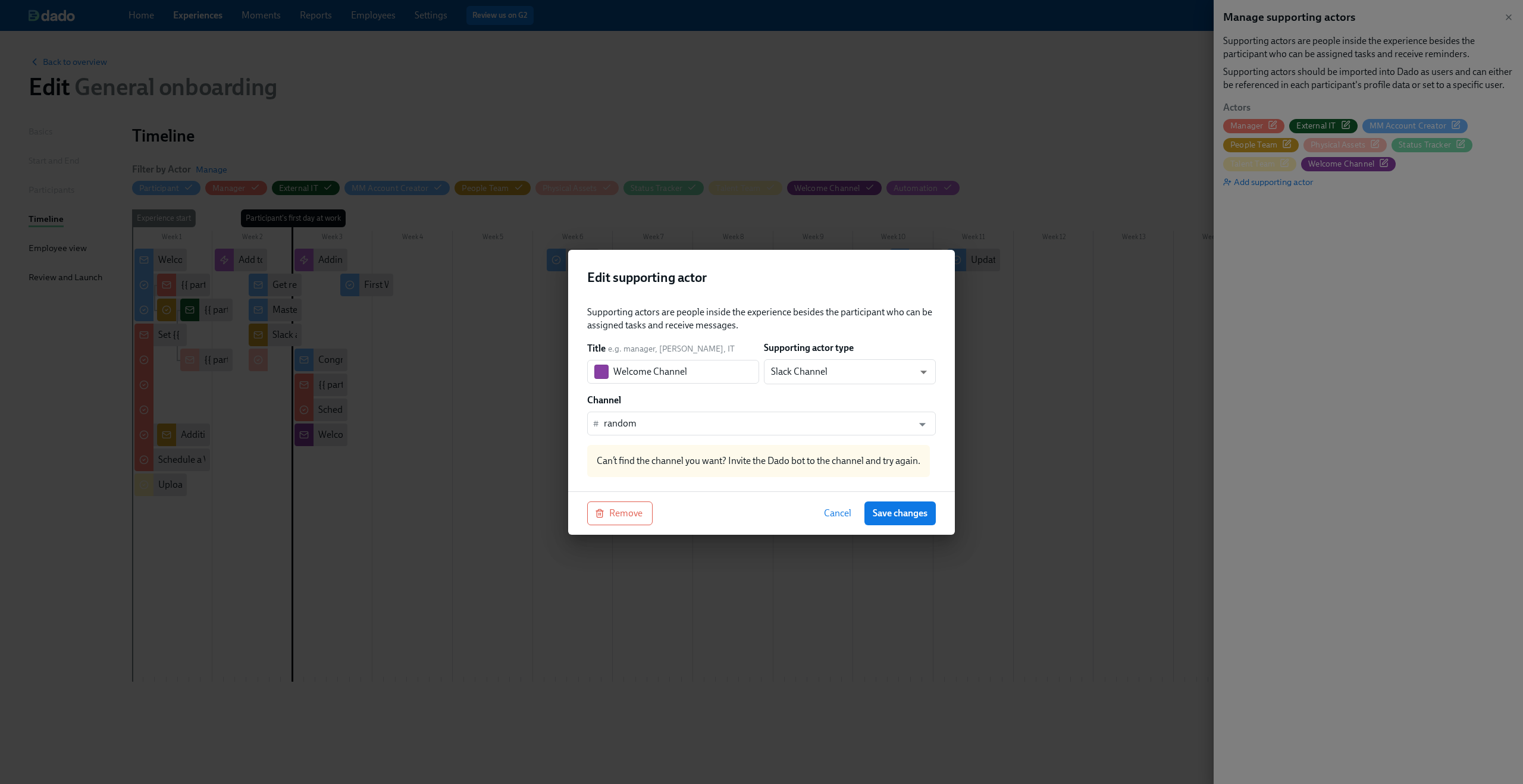
click at [843, 511] on span "Cancel" at bounding box center [837, 513] width 27 height 12
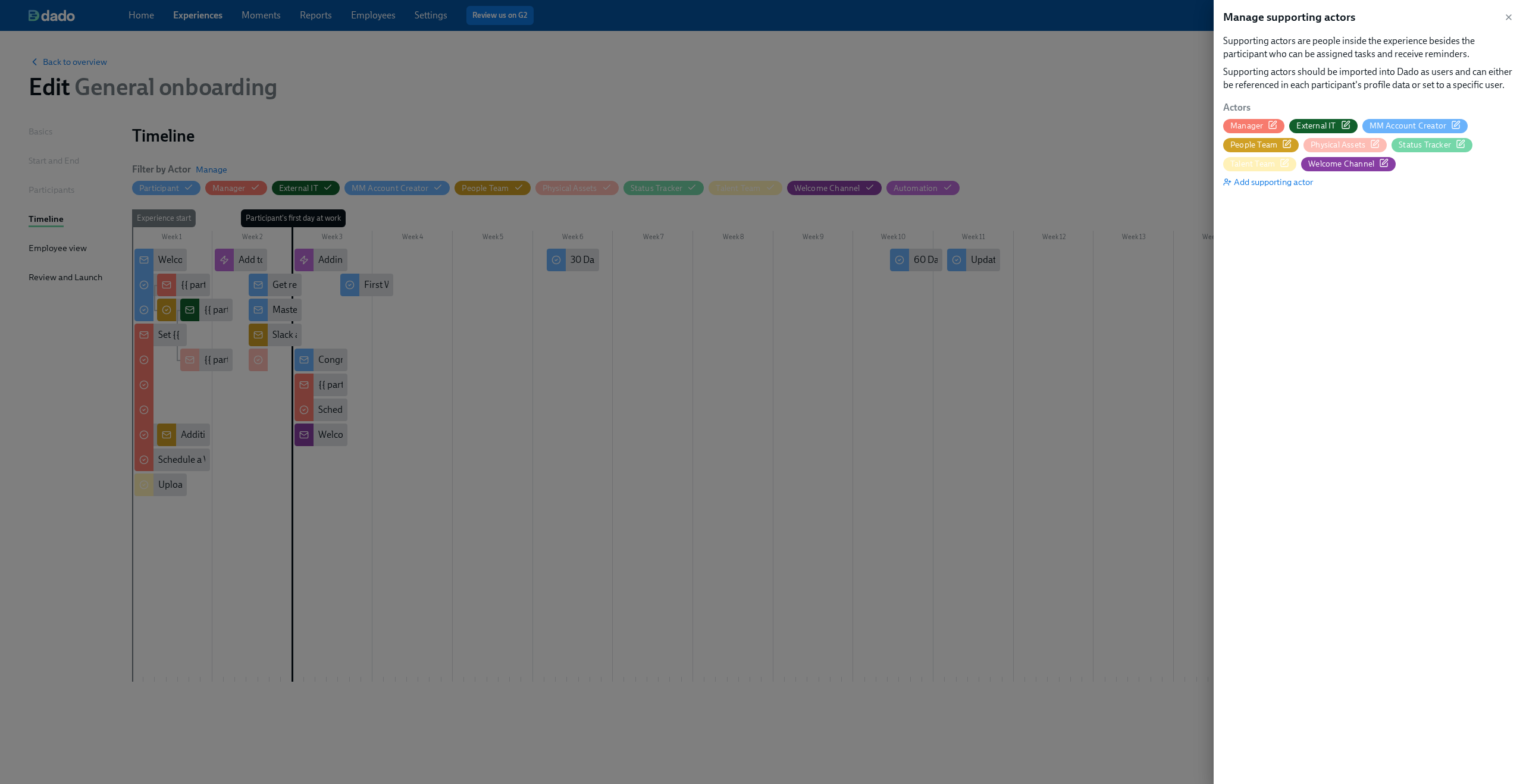
click at [878, 437] on div at bounding box center [762, 392] width 1523 height 784
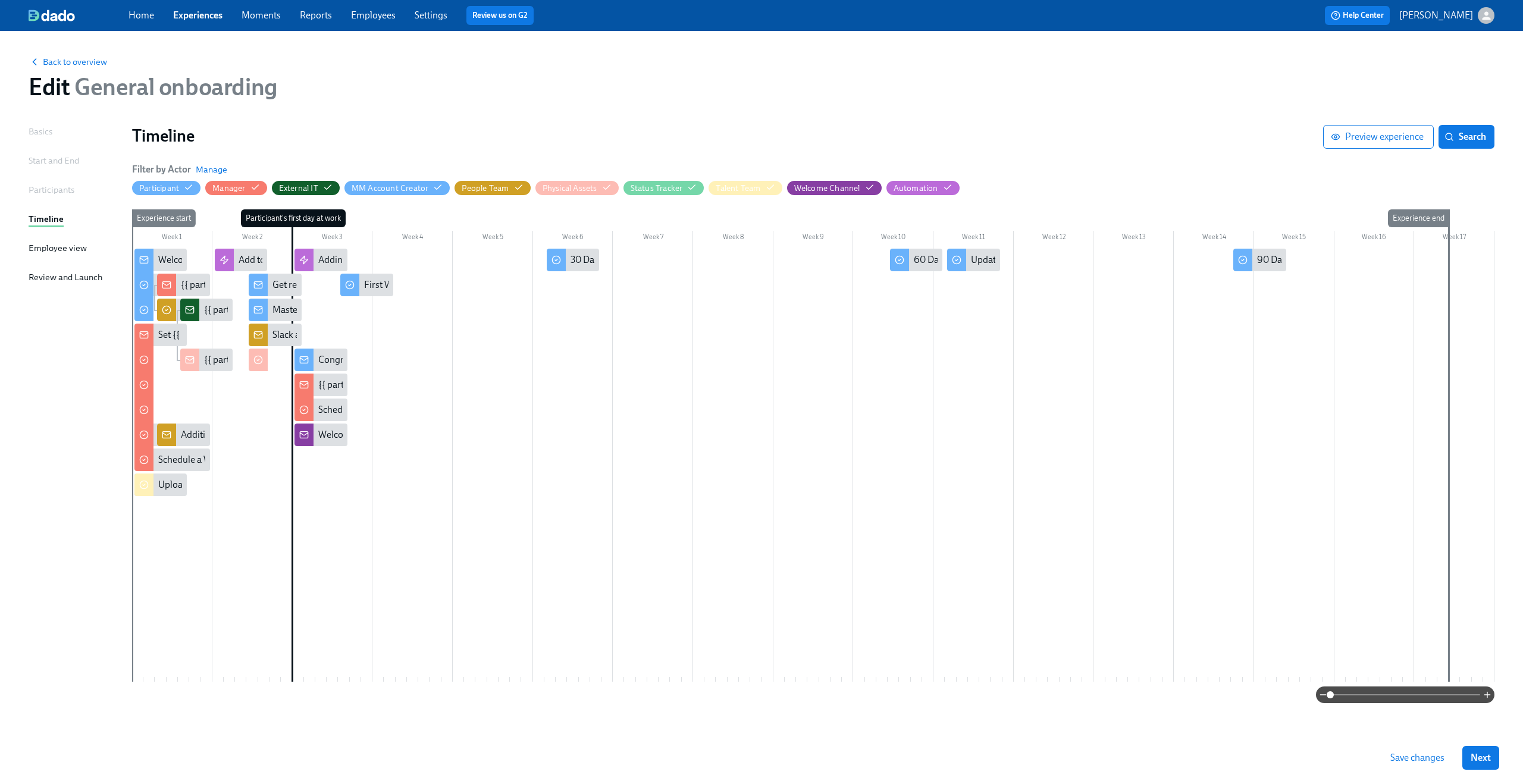
click at [195, 12] on link "Experiences" at bounding box center [197, 15] width 49 height 11
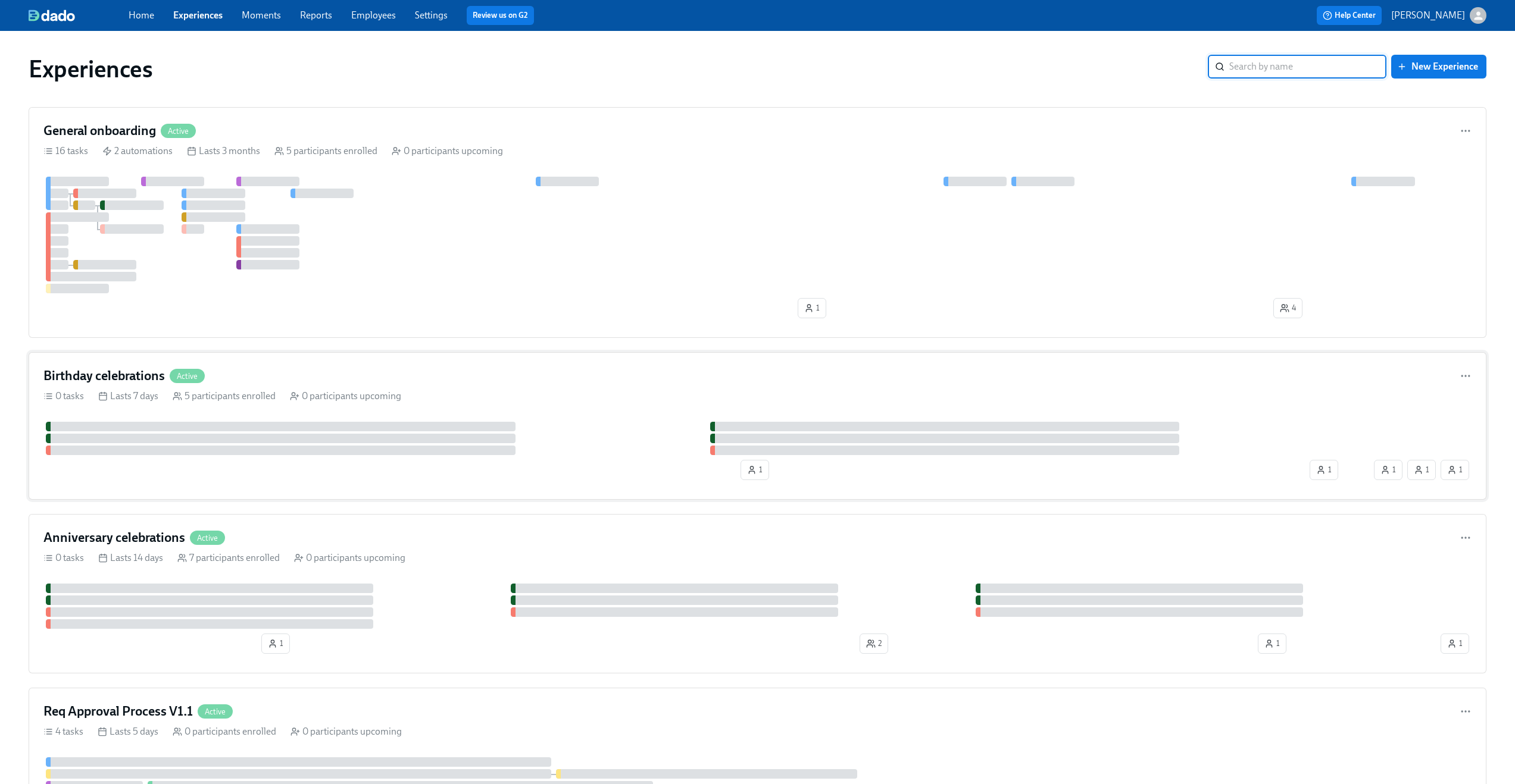
click at [309, 378] on div "Birthday celebrations Active" at bounding box center [758, 376] width 1428 height 18
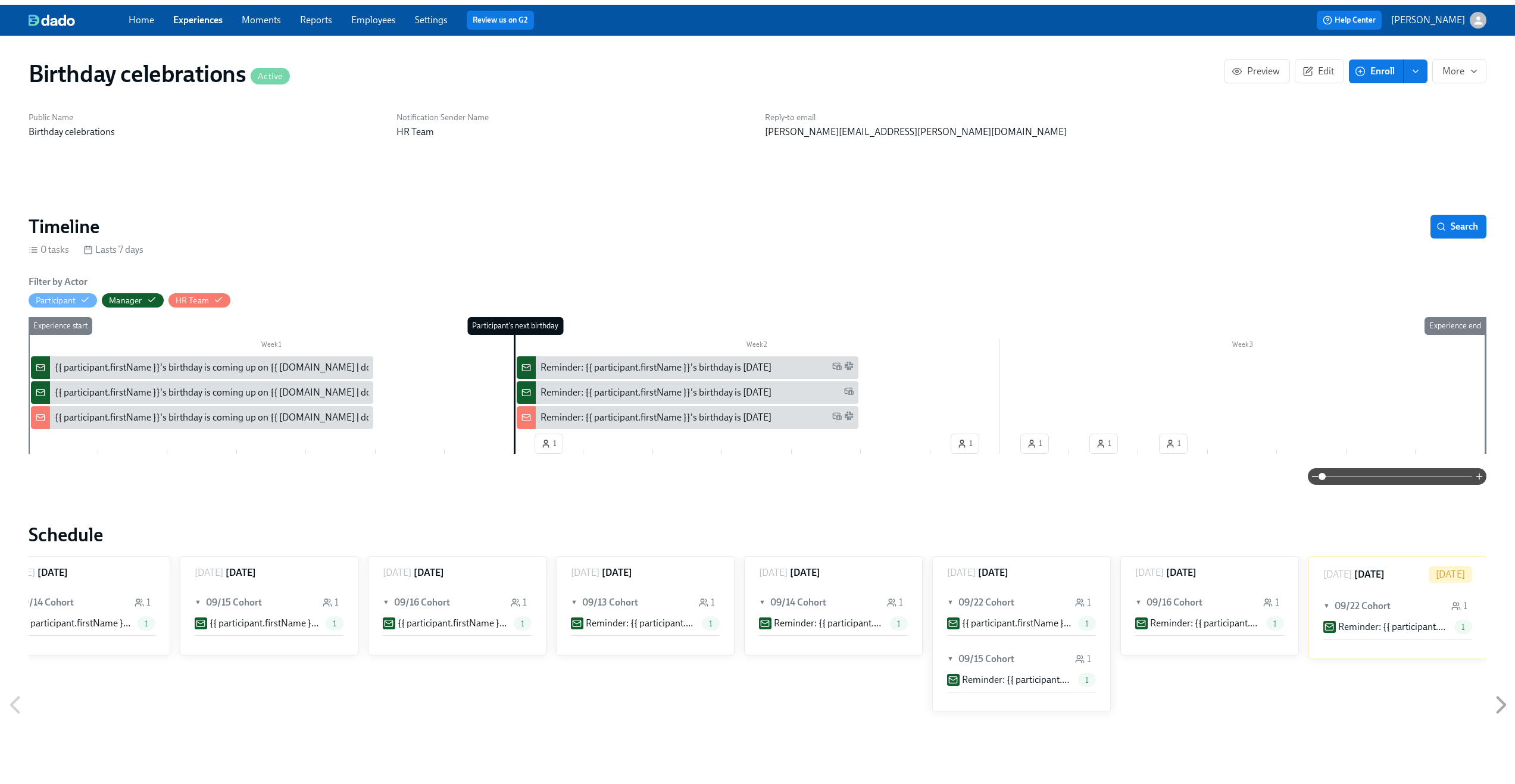
scroll to position [0, 225]
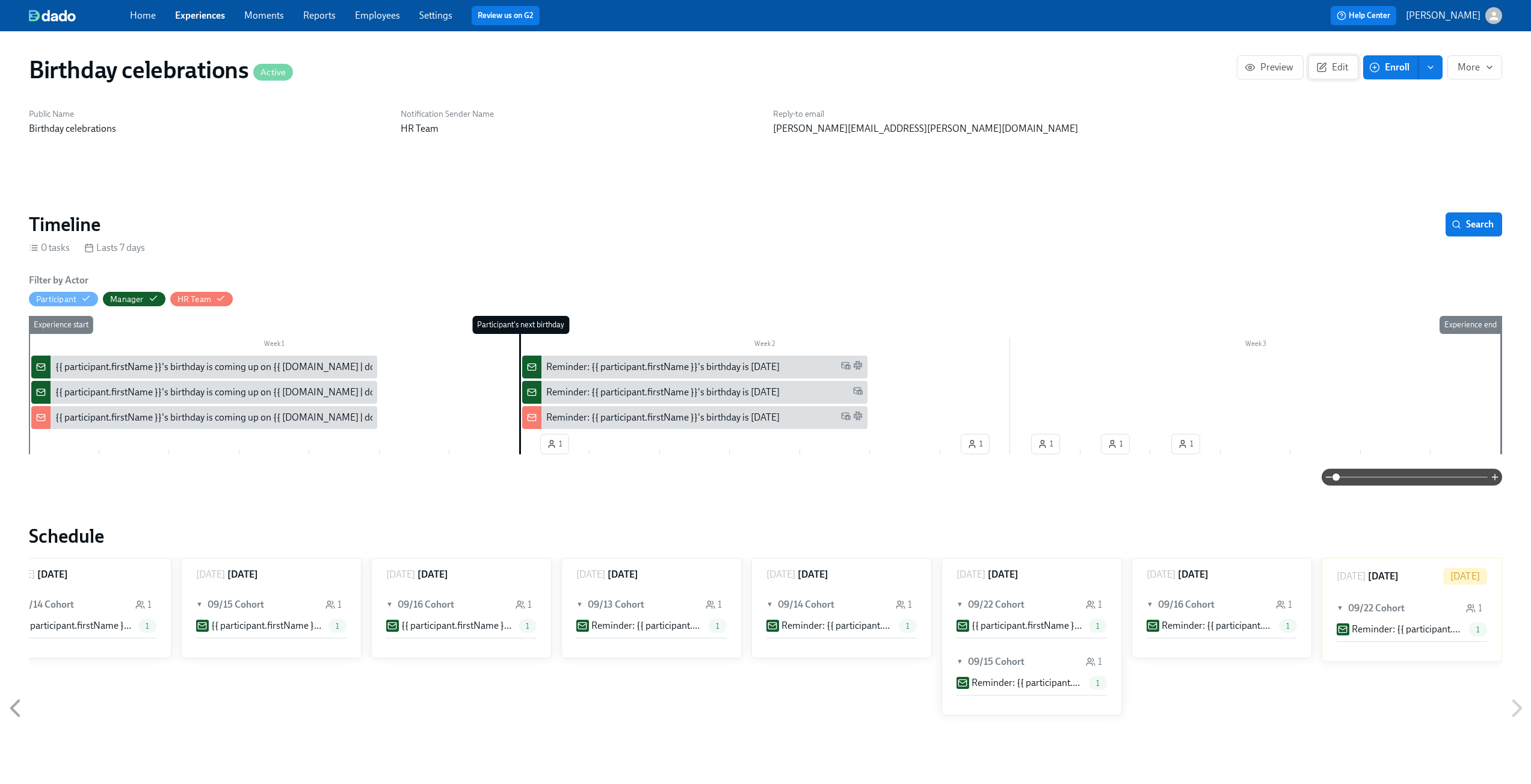
click at [1323, 68] on icon "button" at bounding box center [1322, 67] width 11 height 11
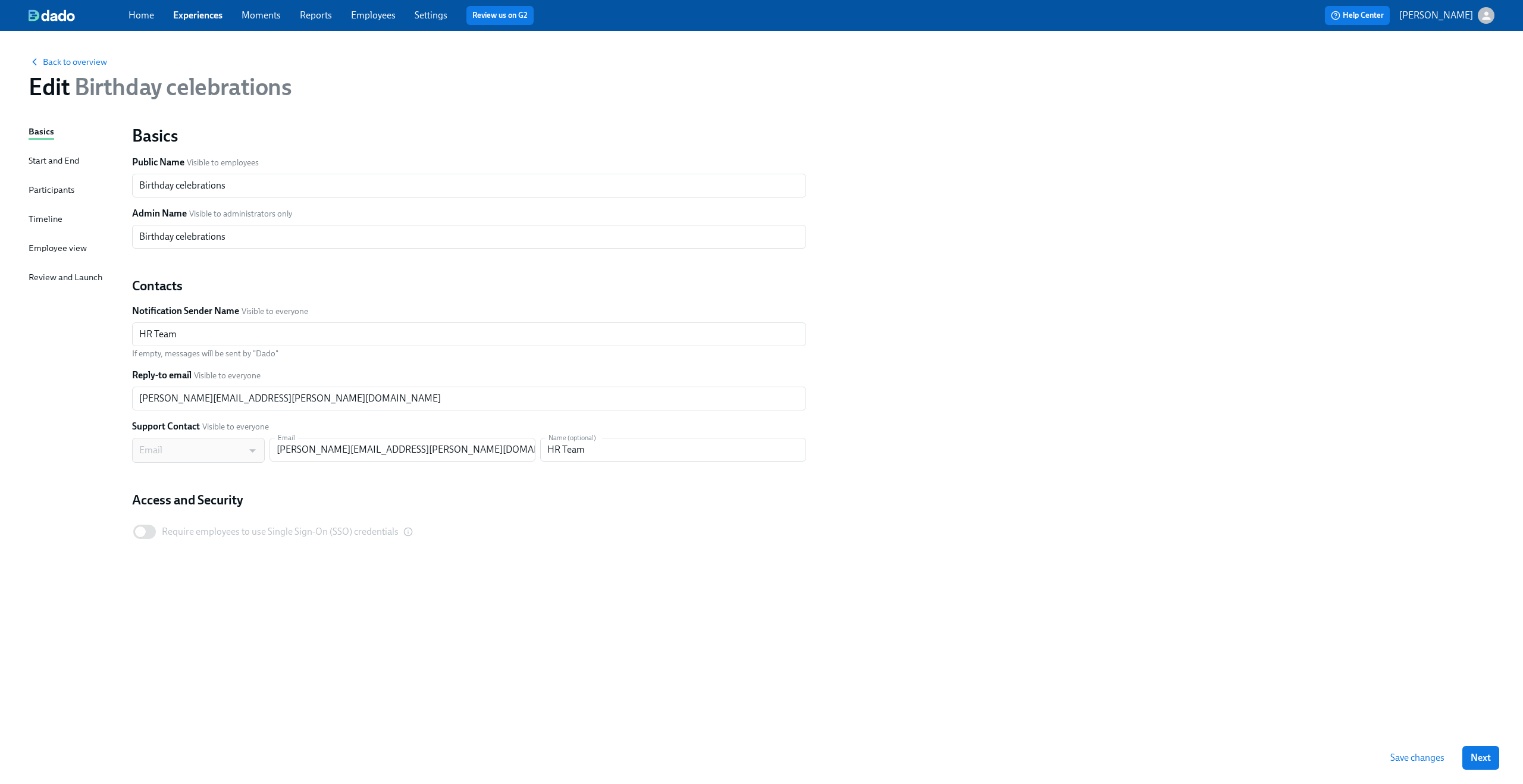
click at [37, 219] on div "Timeline" at bounding box center [45, 219] width 34 height 13
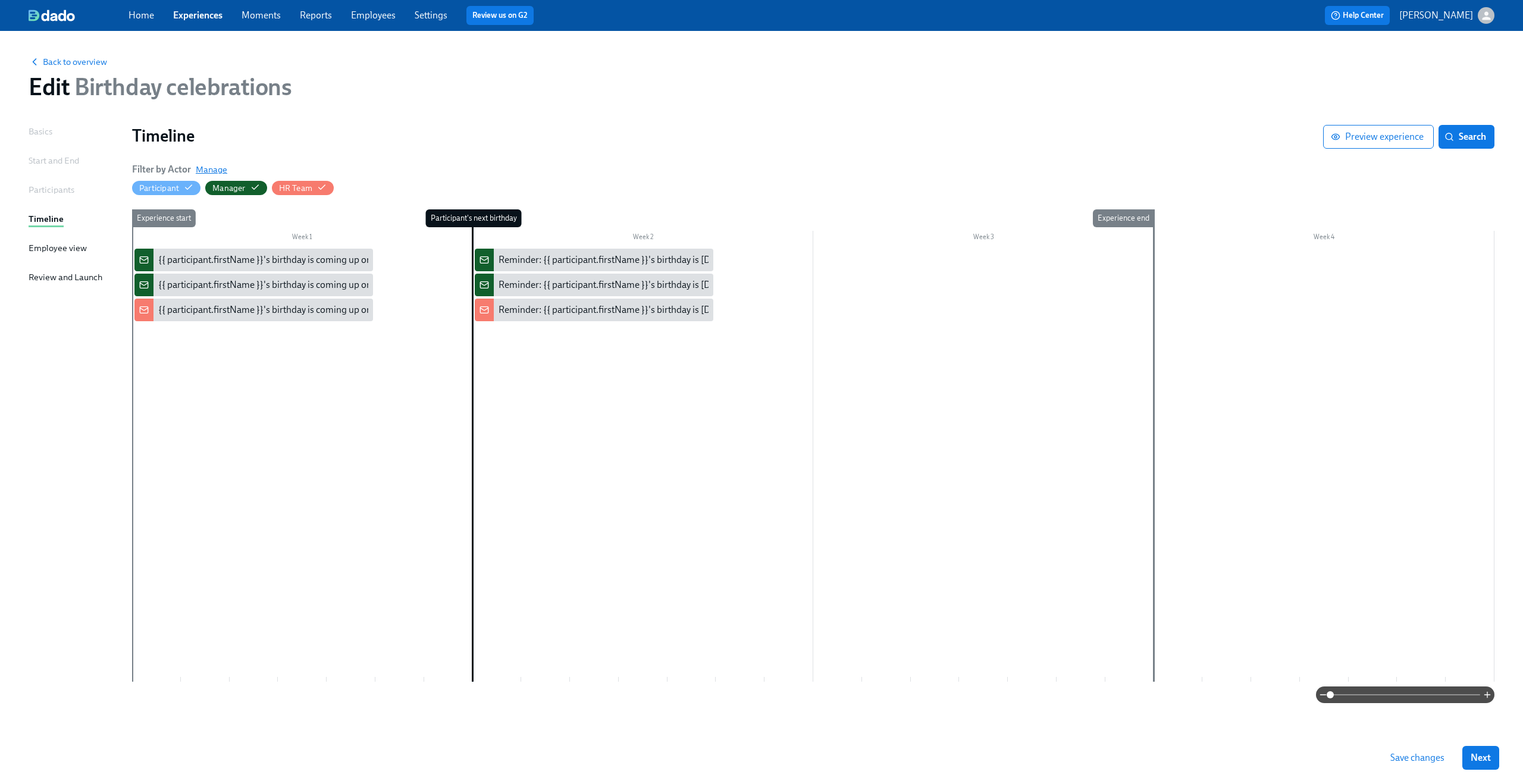
click at [215, 170] on span "Manage" at bounding box center [211, 169] width 31 height 12
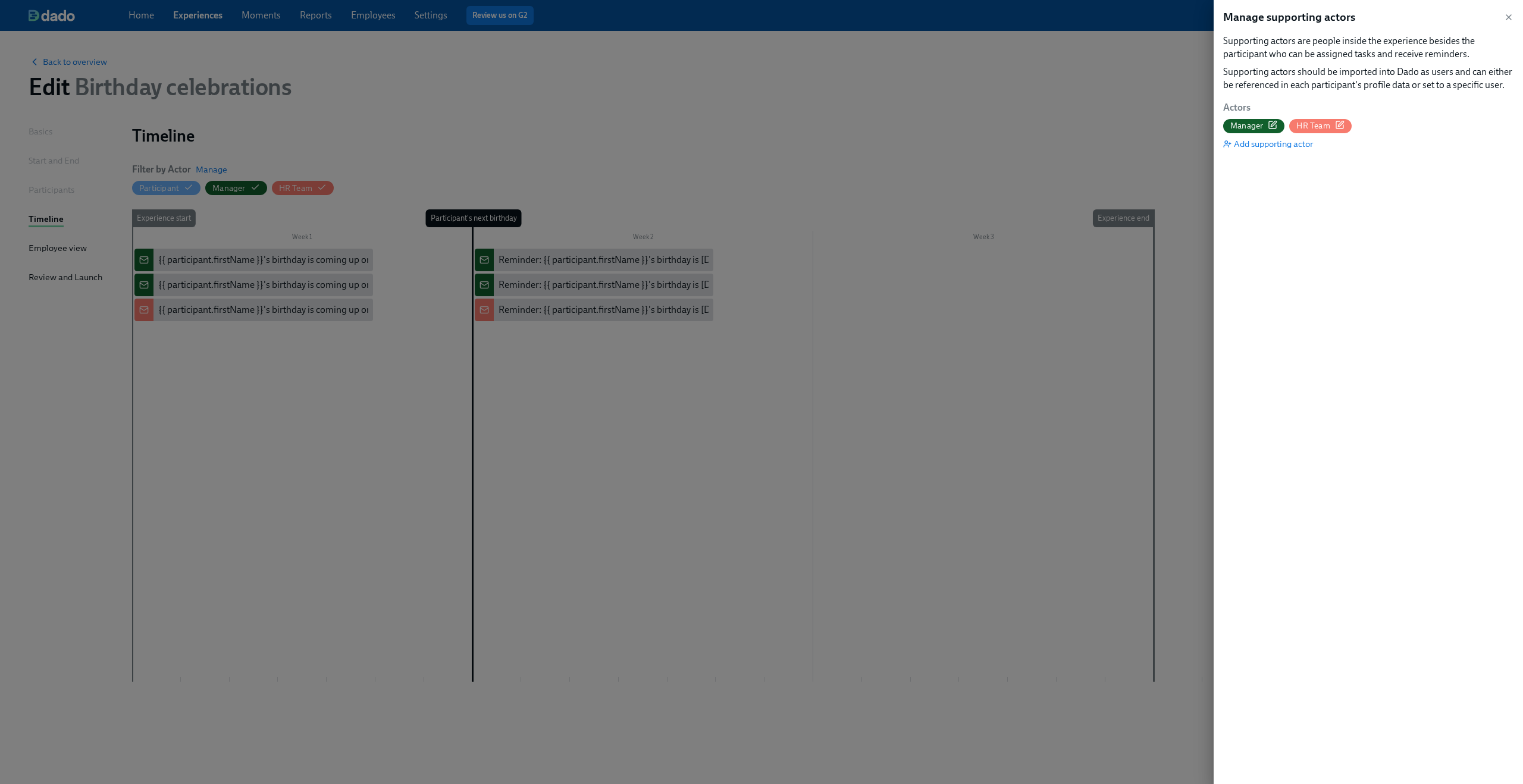
click at [1274, 124] on icon "button" at bounding box center [1274, 123] width 5 height 5
click at [1340, 124] on icon "button" at bounding box center [1341, 123] width 5 height 5
click at [981, 177] on div at bounding box center [762, 392] width 1523 height 784
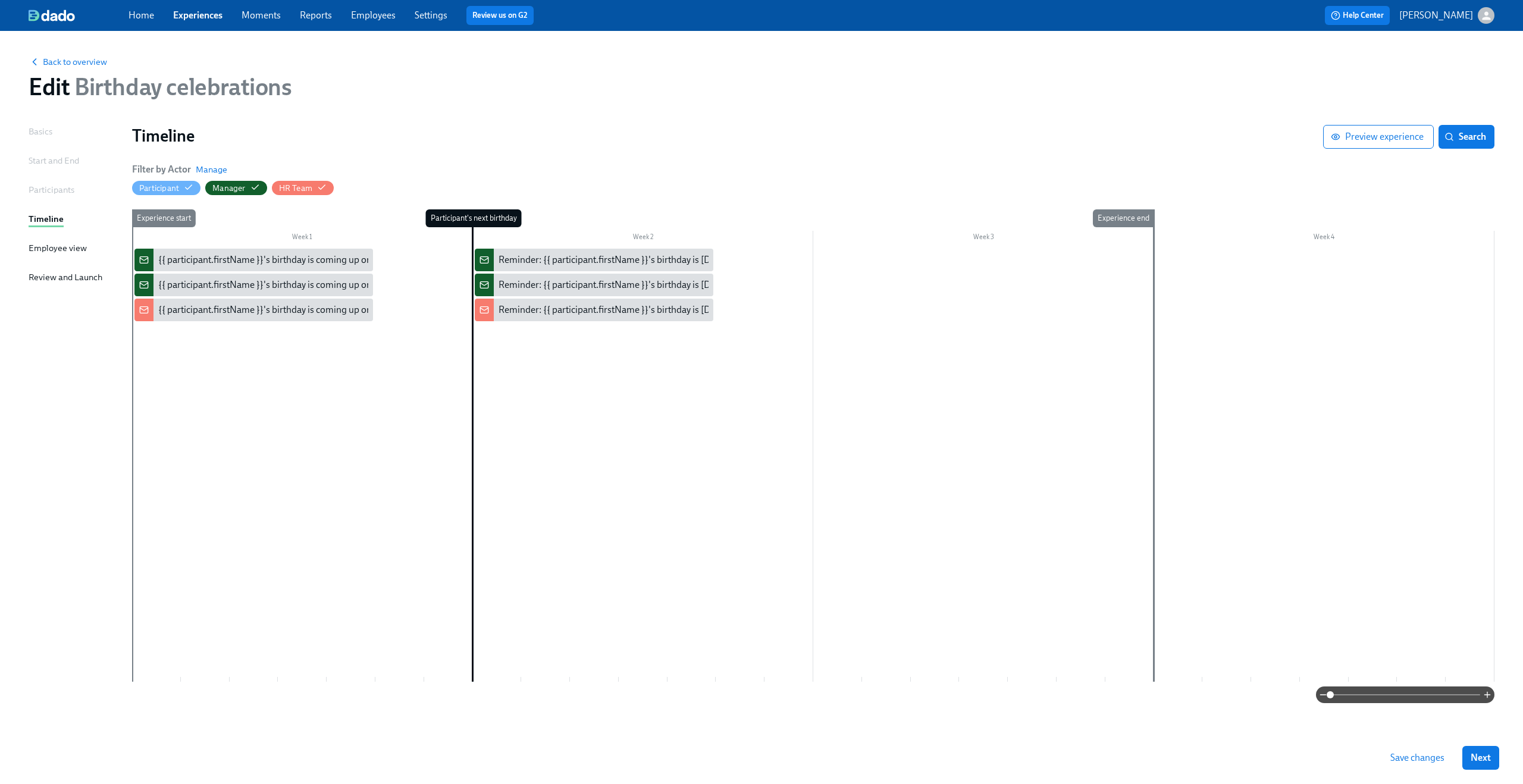
click at [195, 15] on link "Experiences" at bounding box center [197, 15] width 49 height 11
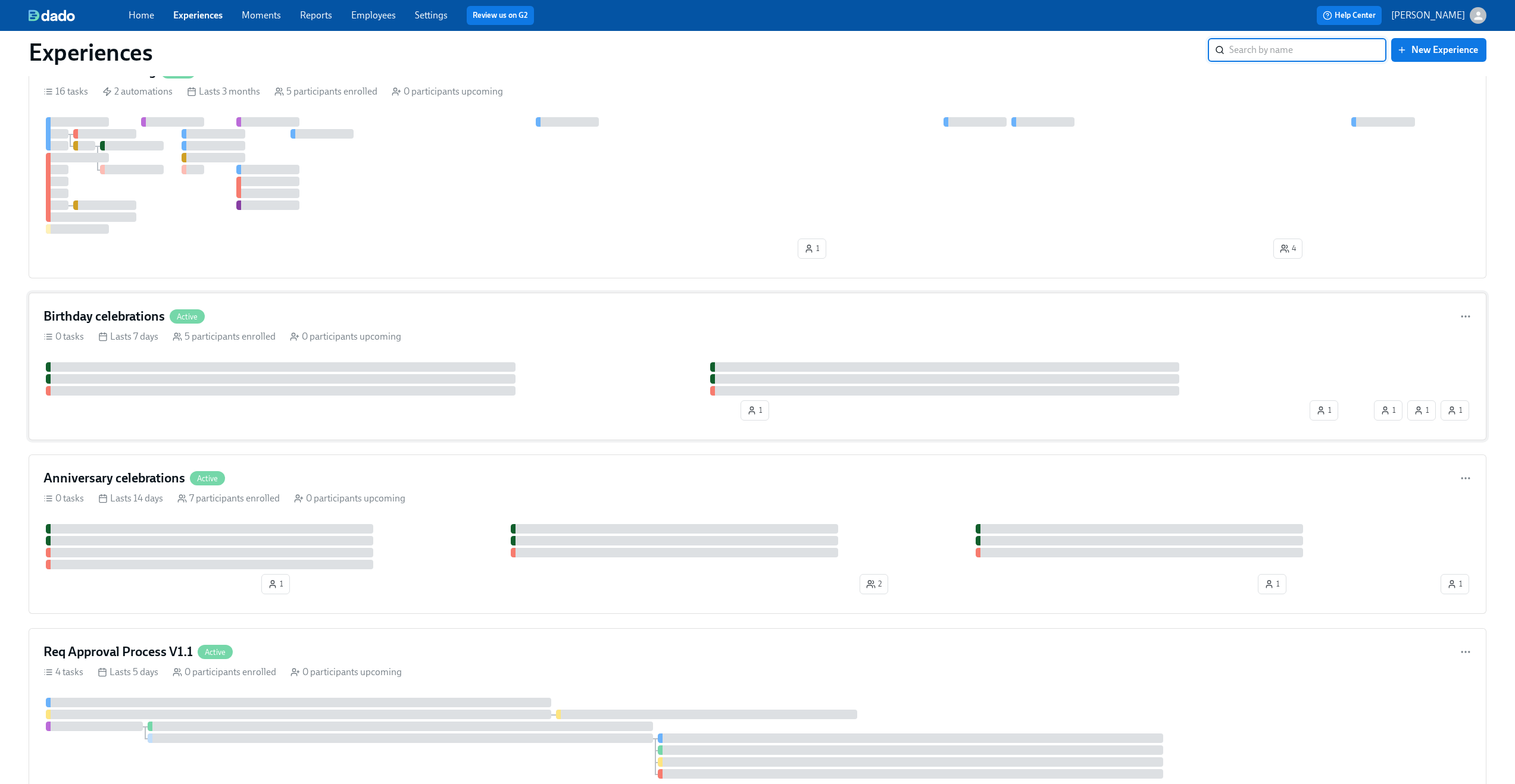
scroll to position [173, 0]
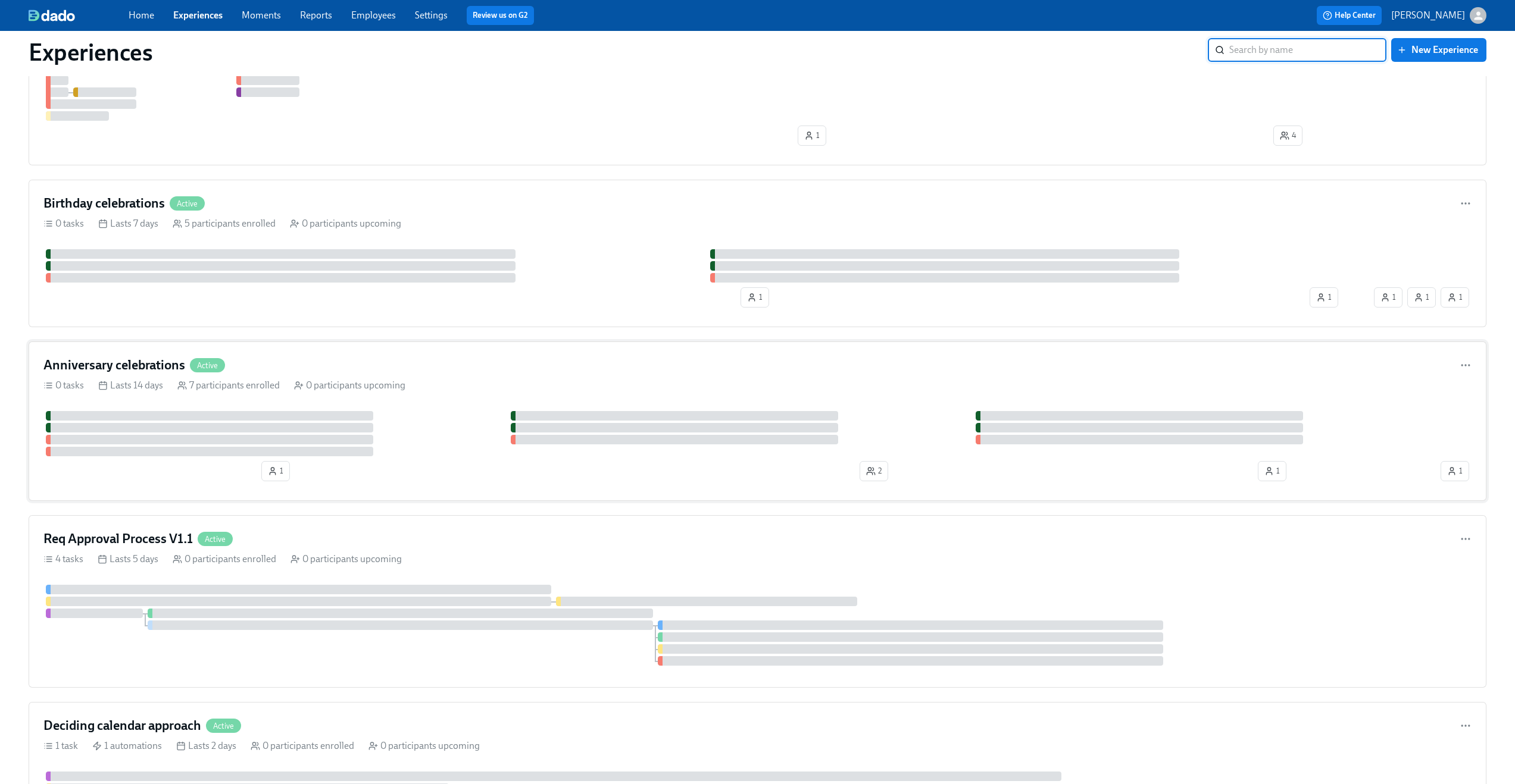
click at [444, 362] on div "Anniversary celebrations Active" at bounding box center [758, 365] width 1428 height 18
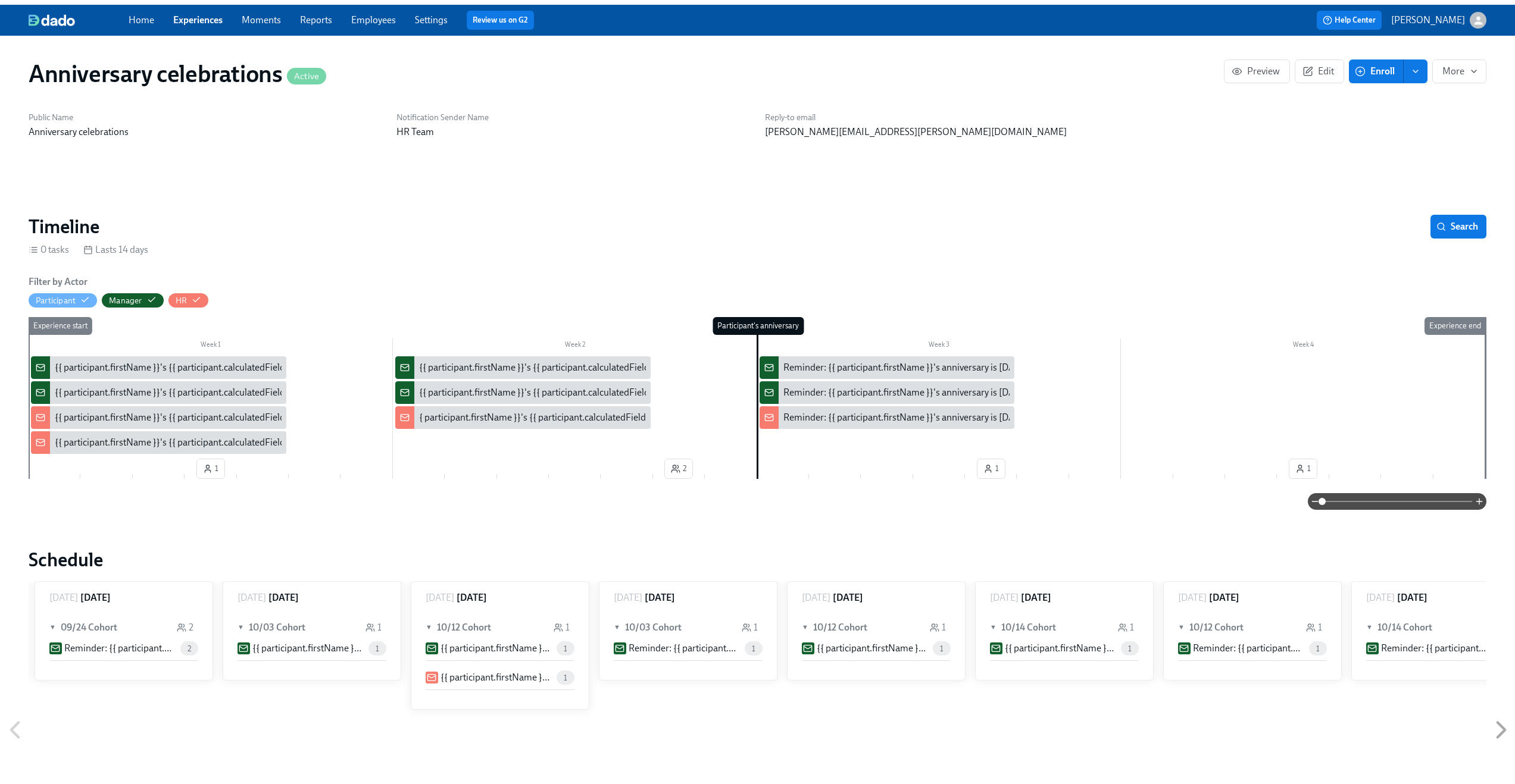
scroll to position [0, 935]
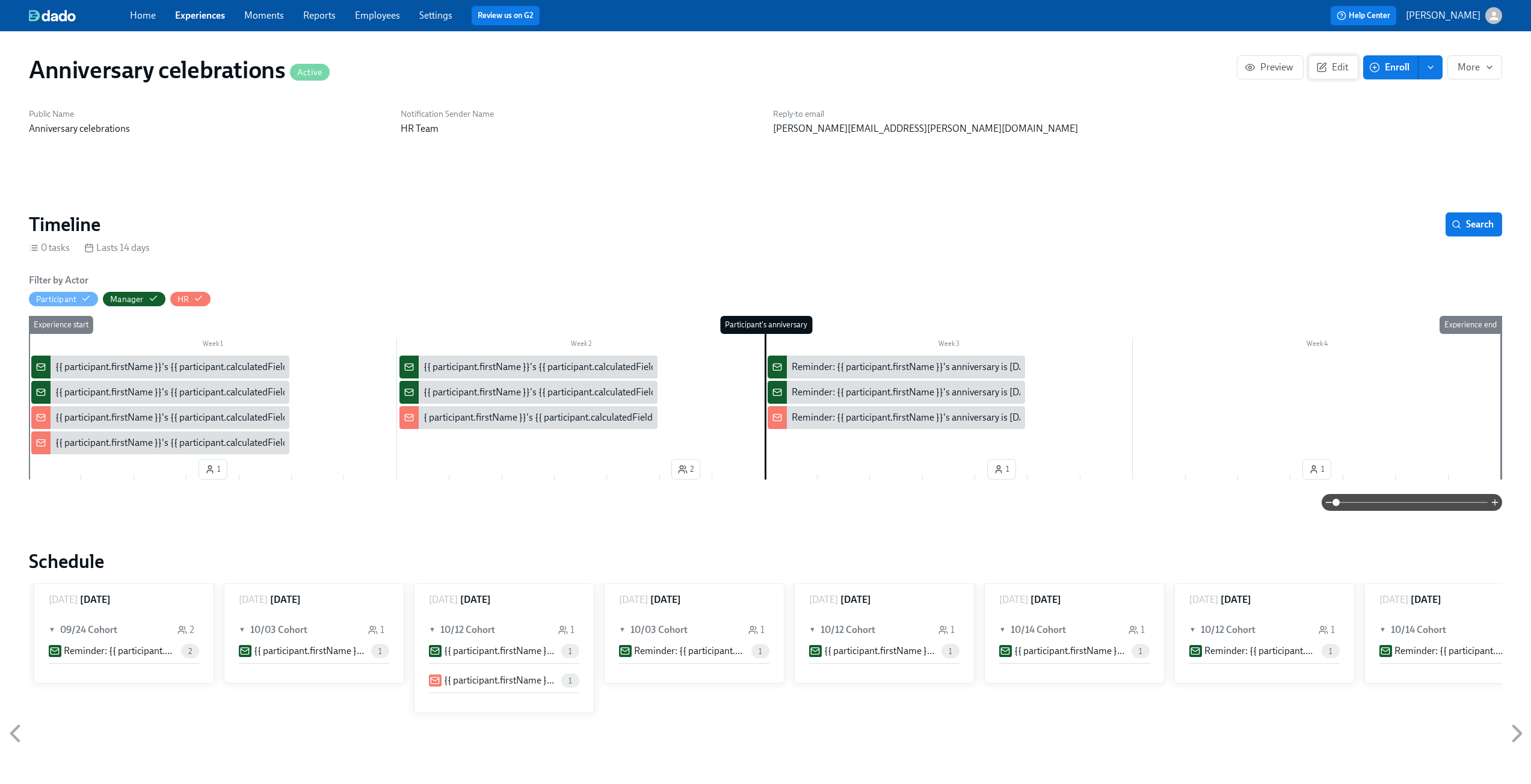
click at [1328, 70] on span "Edit" at bounding box center [1333, 67] width 29 height 12
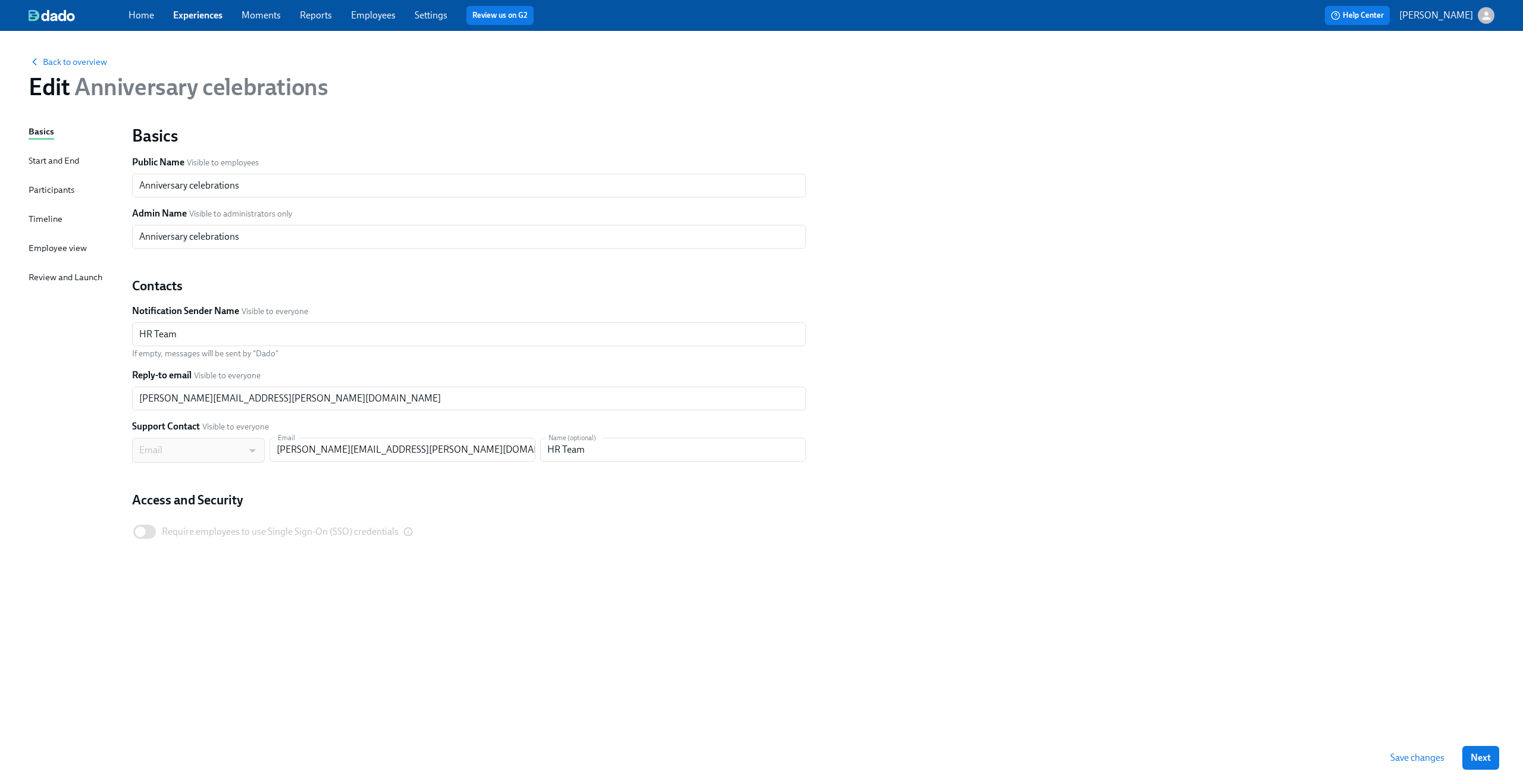
click at [51, 220] on div "Timeline" at bounding box center [45, 219] width 34 height 13
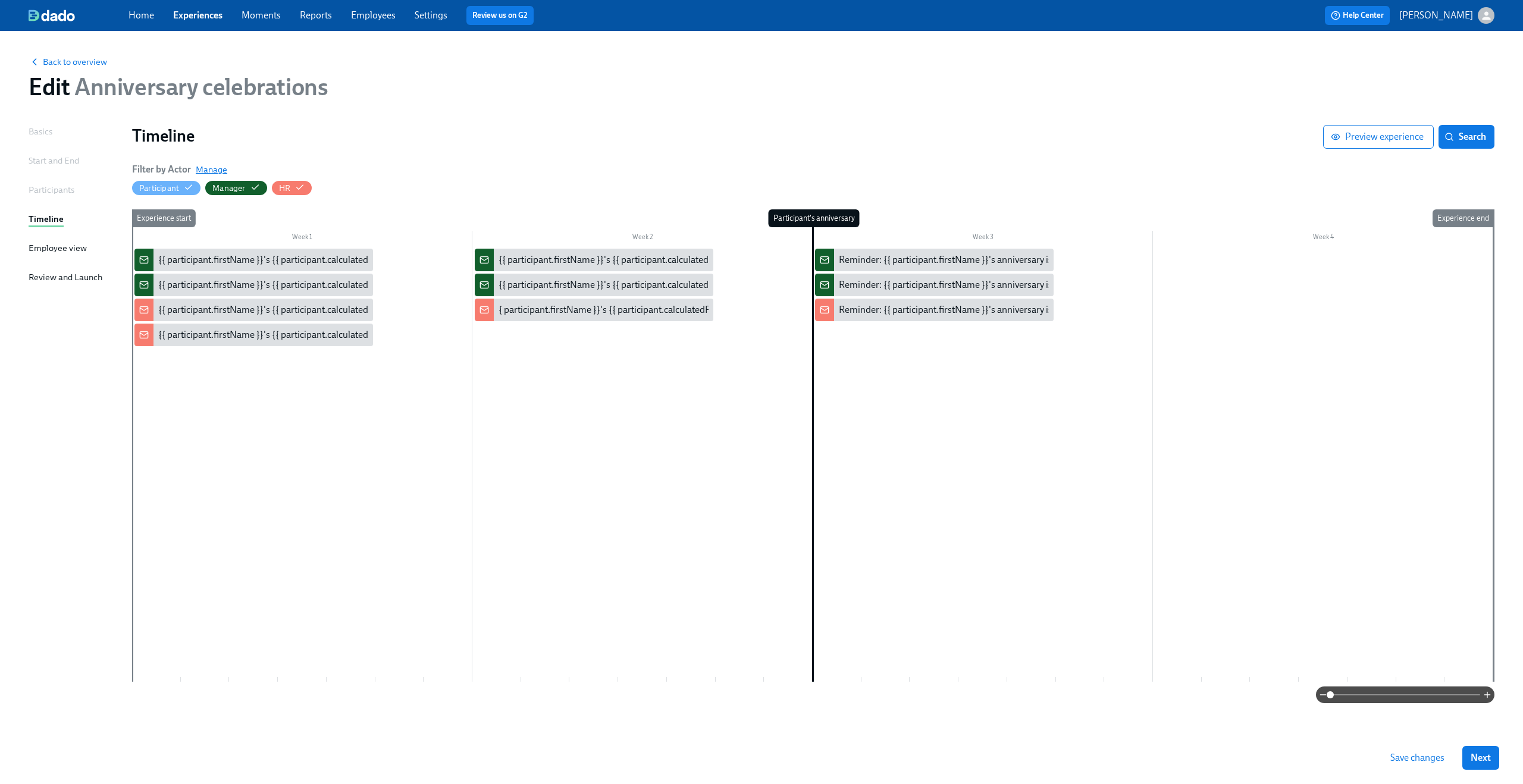
click at [215, 170] on span "Manage" at bounding box center [211, 169] width 31 height 12
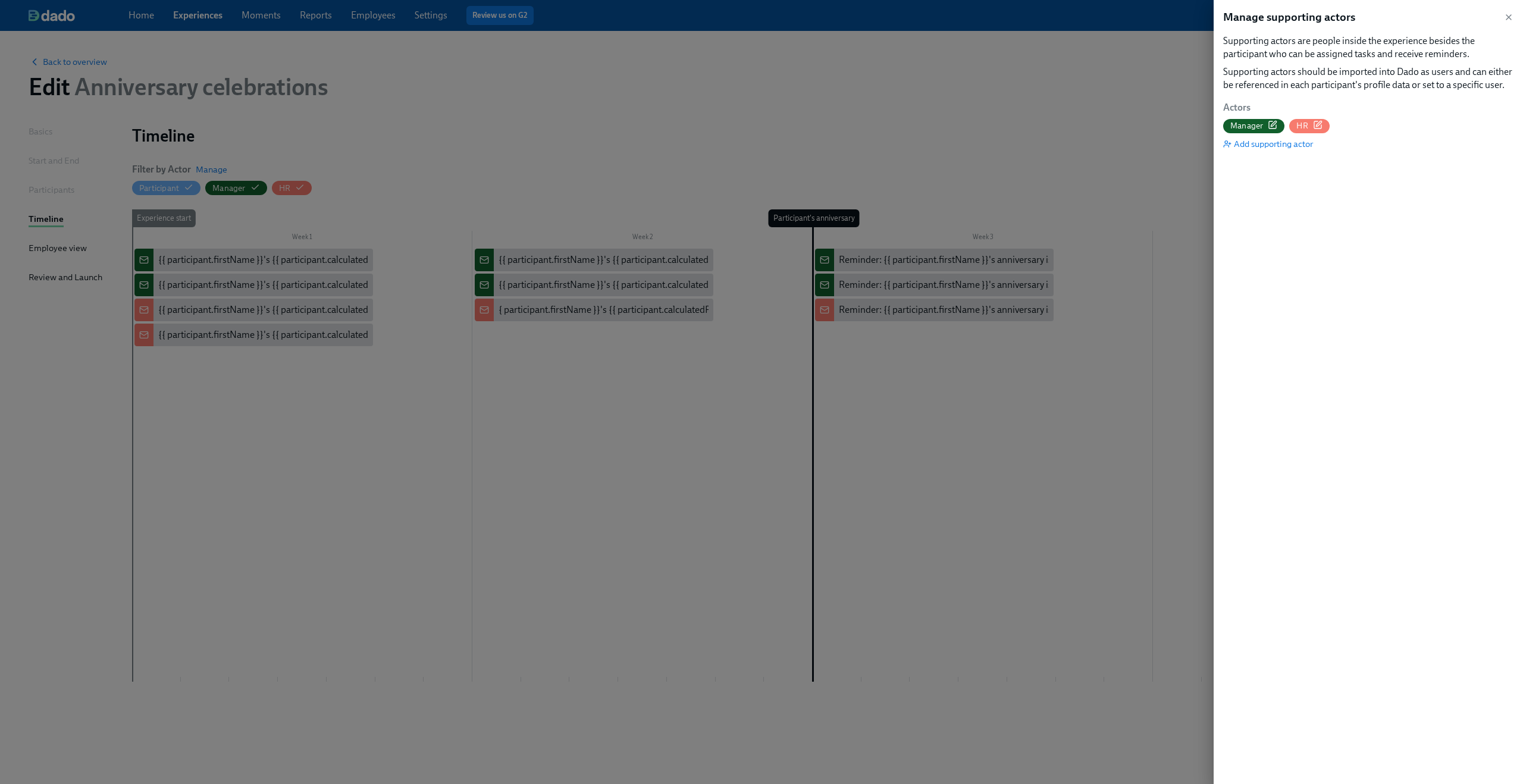
click at [1276, 124] on icon "button" at bounding box center [1273, 125] width 9 height 9
click at [1318, 124] on icon "button" at bounding box center [1318, 123] width 5 height 5
click at [1080, 111] on div at bounding box center [762, 392] width 1523 height 784
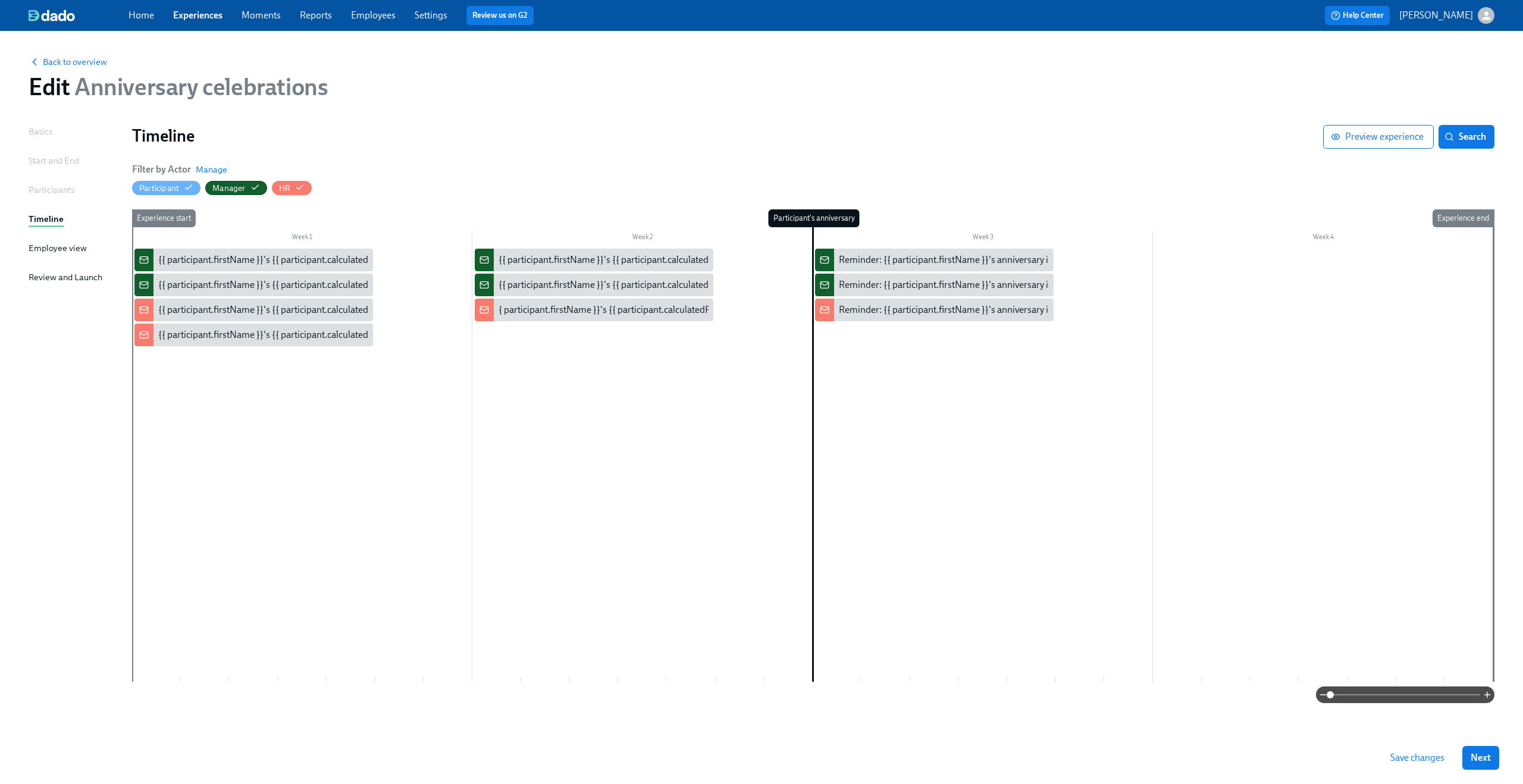
click at [205, 20] on link "Experiences" at bounding box center [197, 15] width 49 height 11
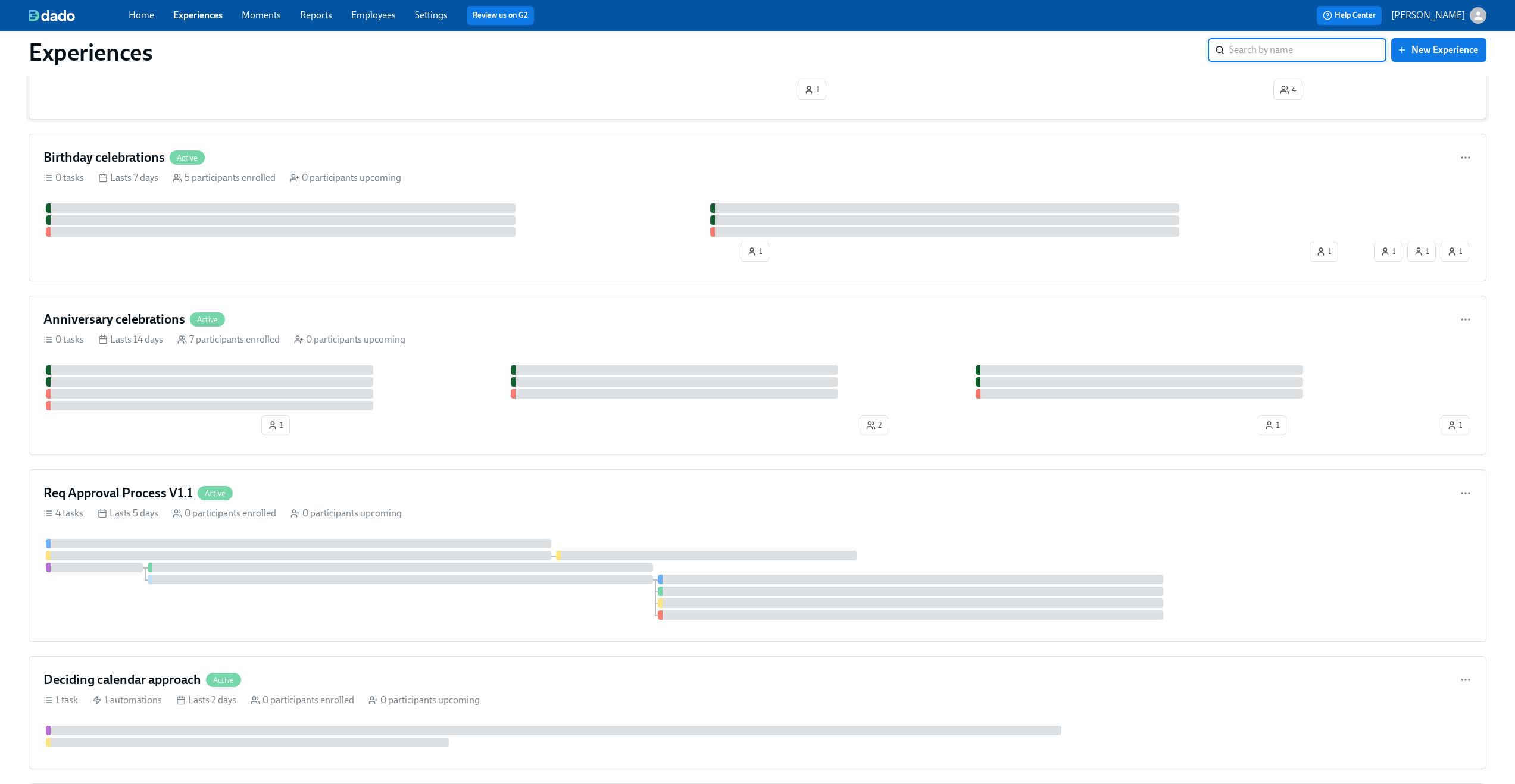
scroll to position [248, 0]
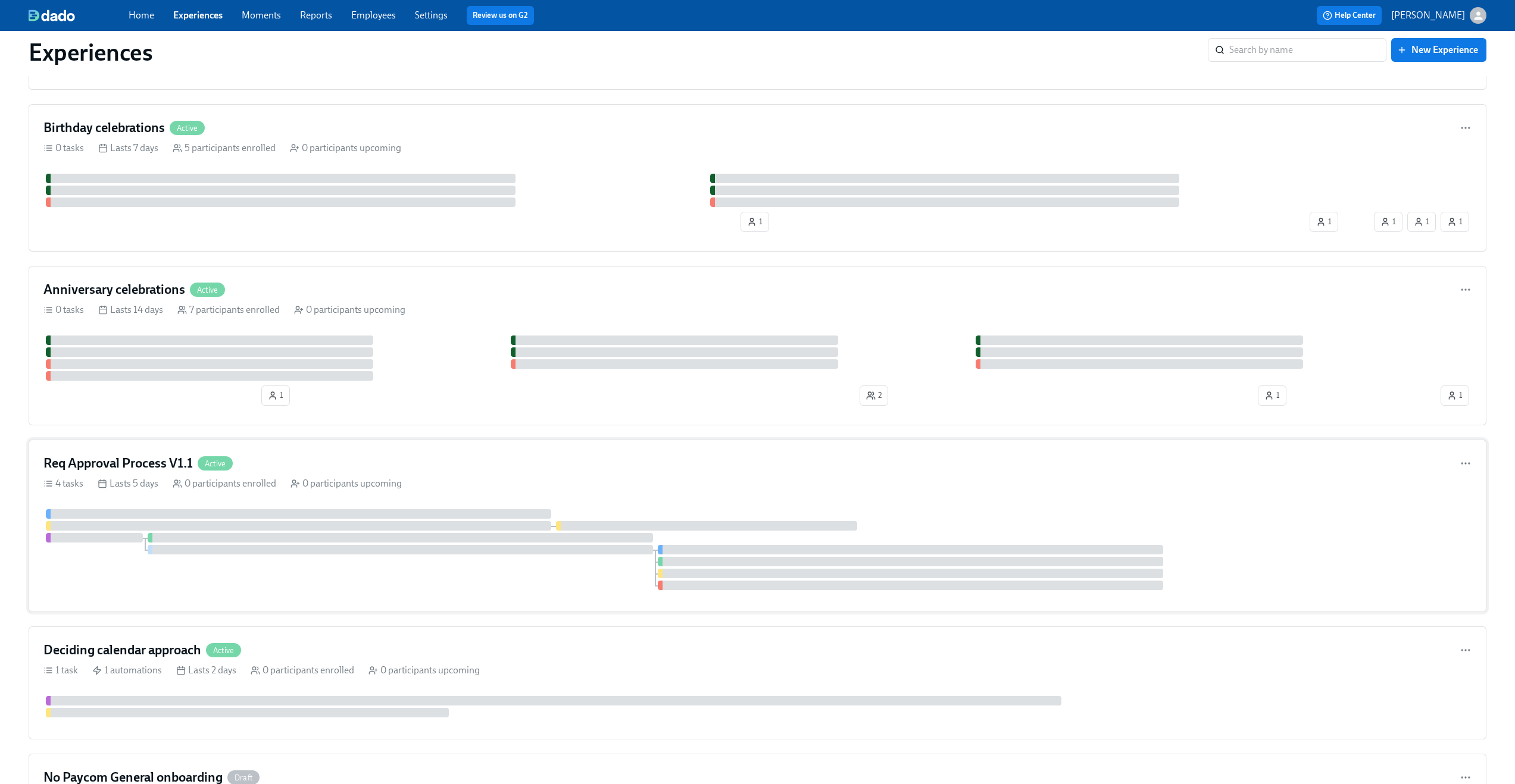
click at [456, 460] on div "Req Approval Process V1.1 Active" at bounding box center [758, 463] width 1428 height 18
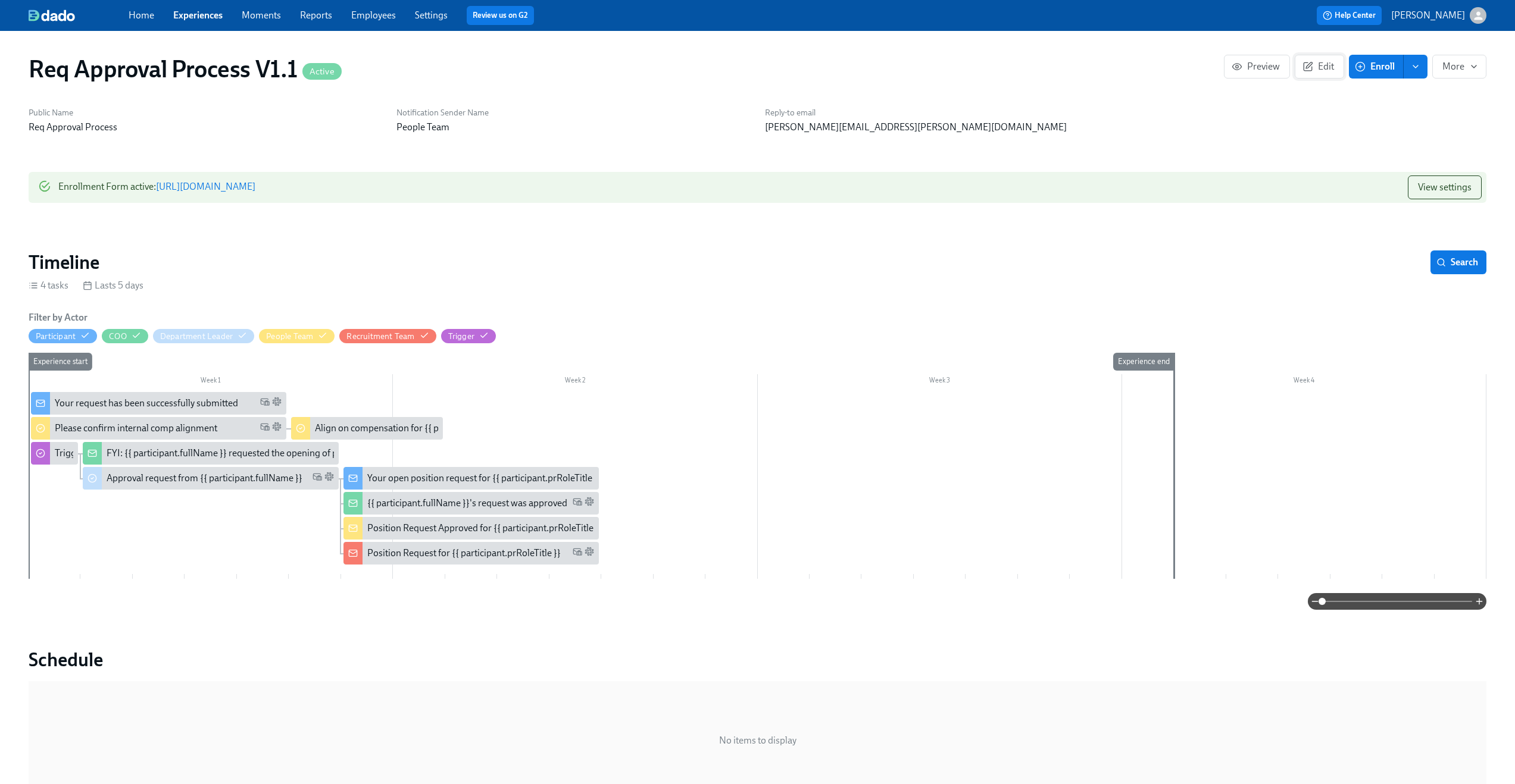
click at [1323, 69] on span "Edit" at bounding box center [1319, 66] width 29 height 12
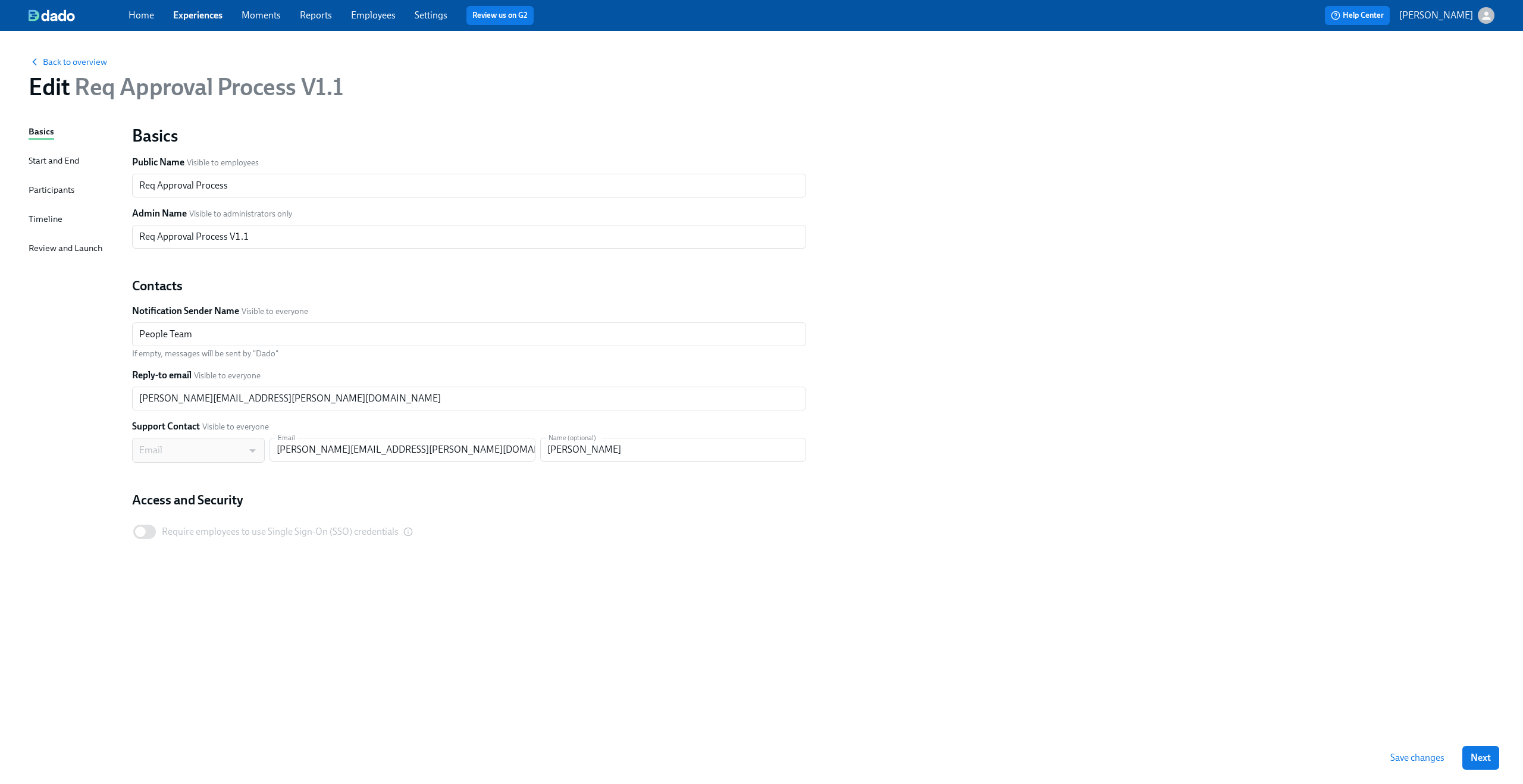
click at [38, 214] on div "Timeline" at bounding box center [45, 219] width 34 height 13
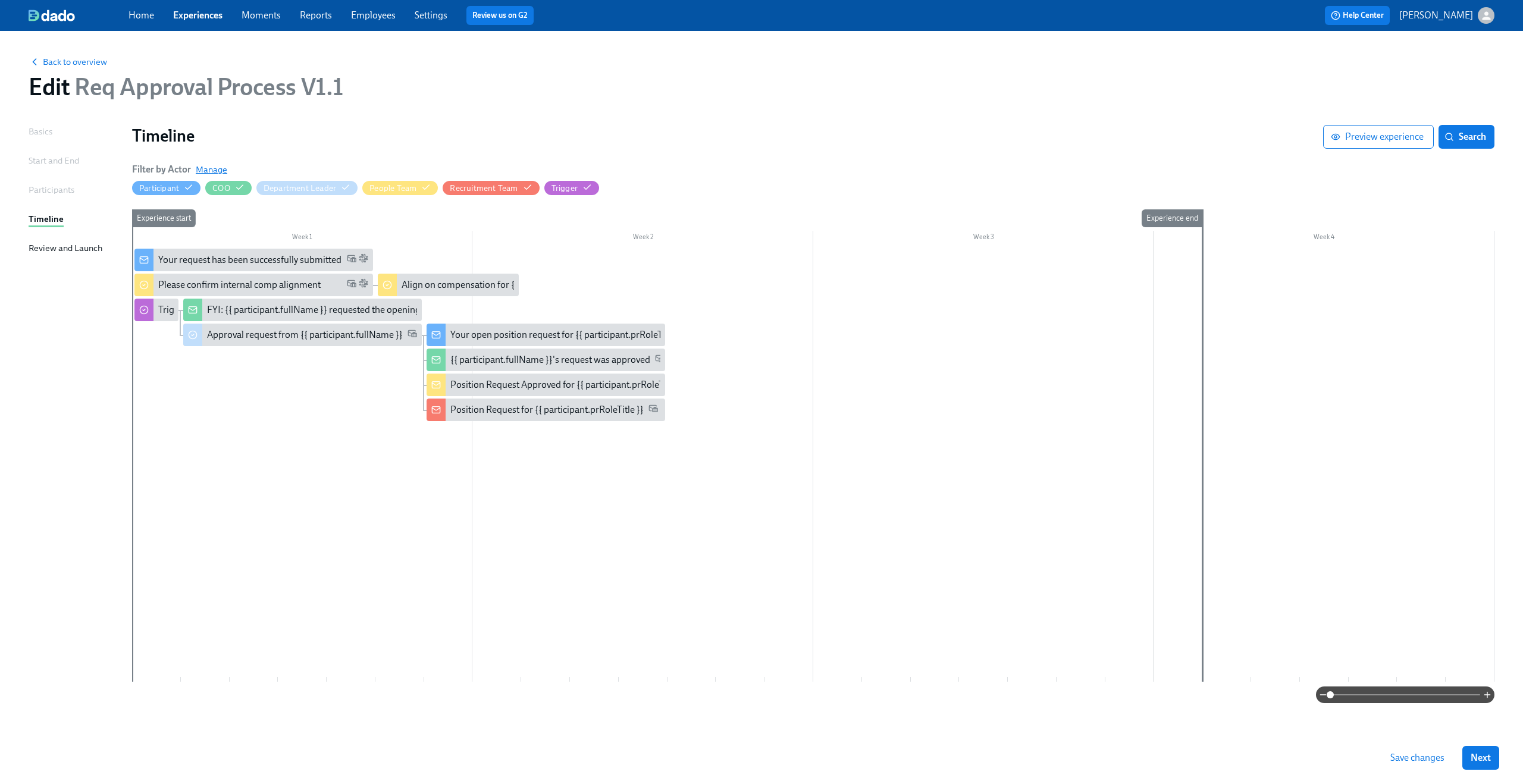
click at [210, 170] on span "Manage" at bounding box center [211, 169] width 31 height 12
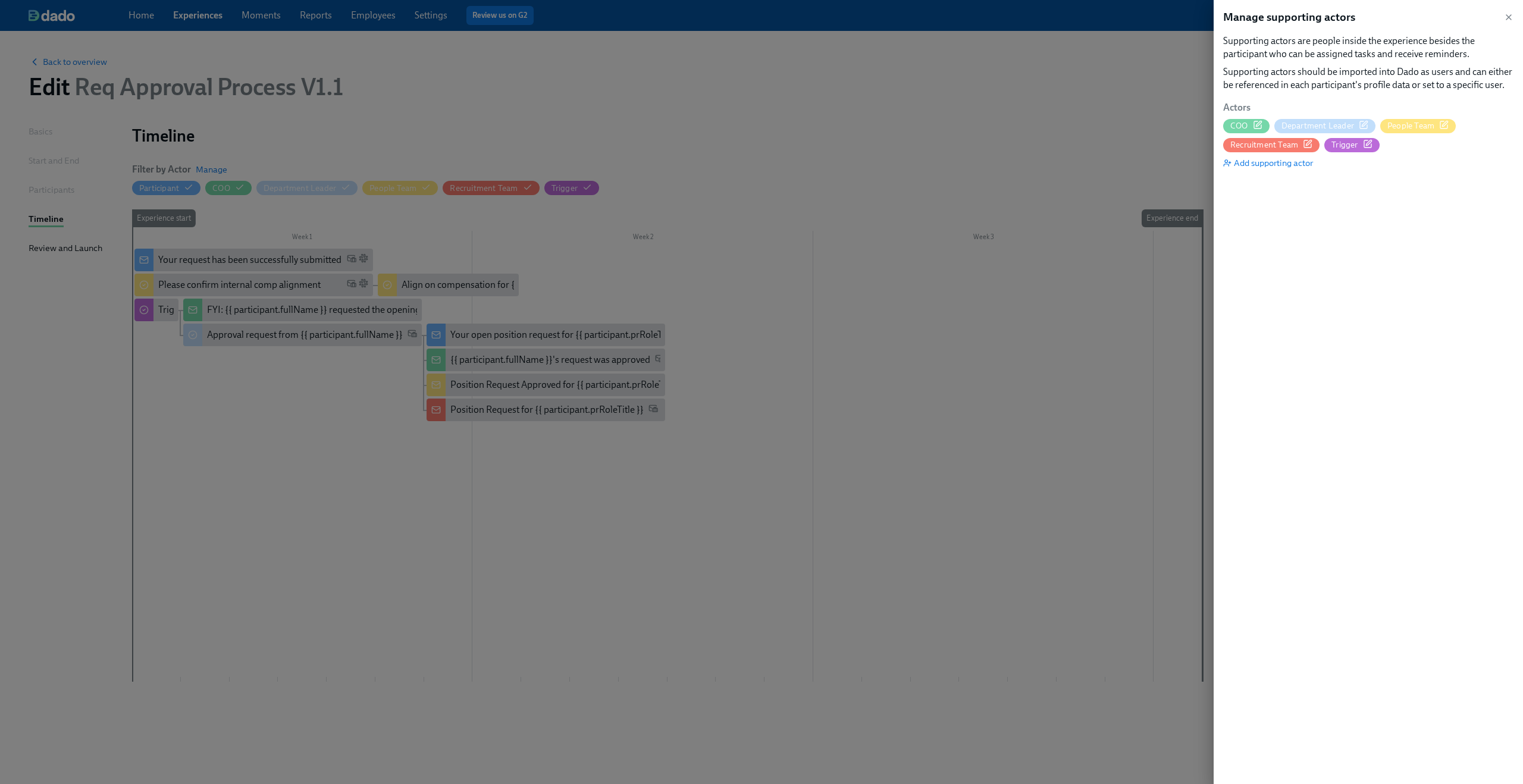
click at [1260, 124] on icon "button" at bounding box center [1258, 125] width 9 height 9
click at [1366, 127] on icon "button" at bounding box center [1364, 125] width 9 height 9
click at [1446, 125] on icon "button" at bounding box center [1444, 125] width 9 height 9
click at [1310, 146] on icon "button" at bounding box center [1308, 144] width 9 height 9
click at [1364, 145] on icon "button" at bounding box center [1368, 144] width 9 height 9
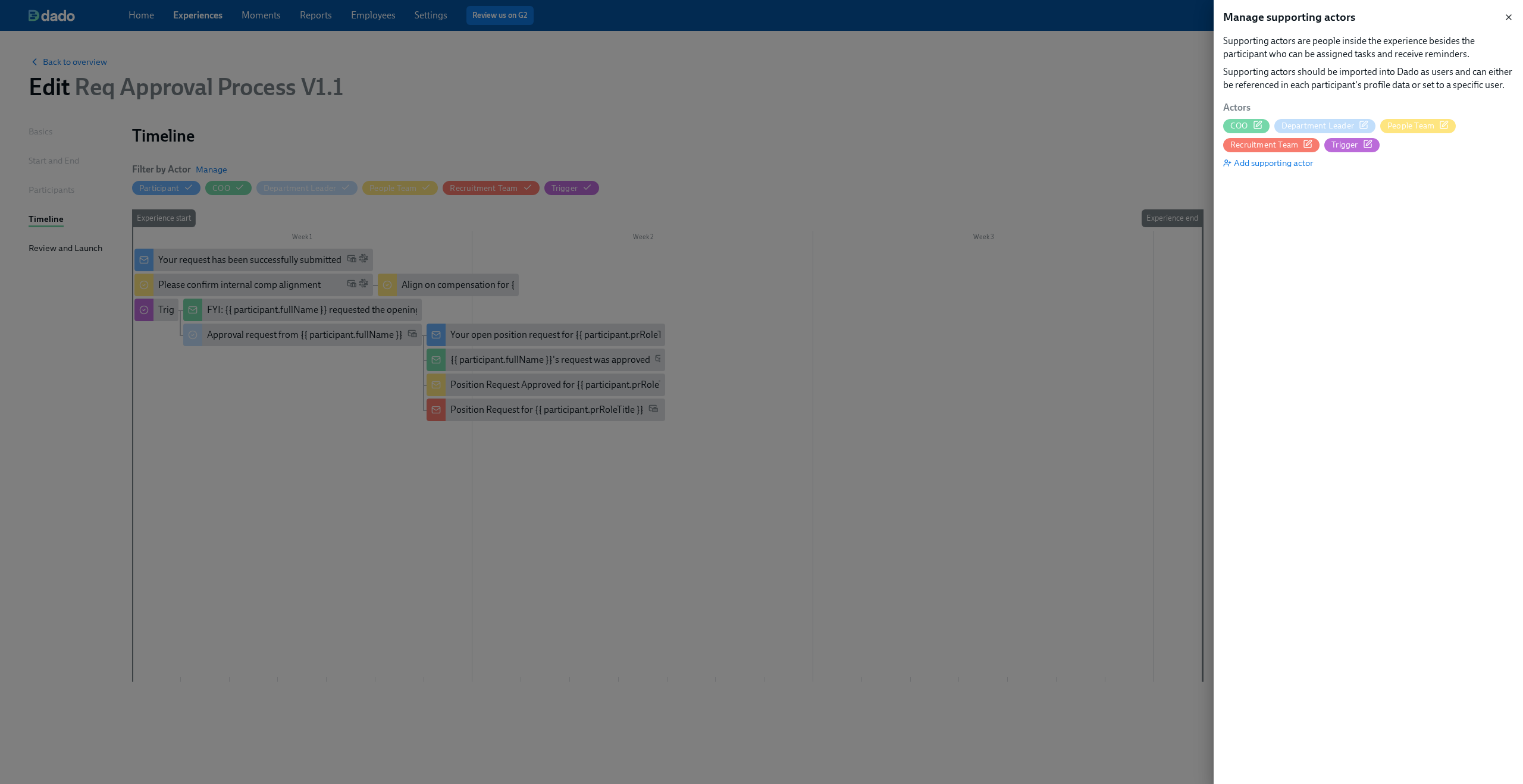
click at [1508, 20] on icon "button" at bounding box center [1509, 17] width 9 height 9
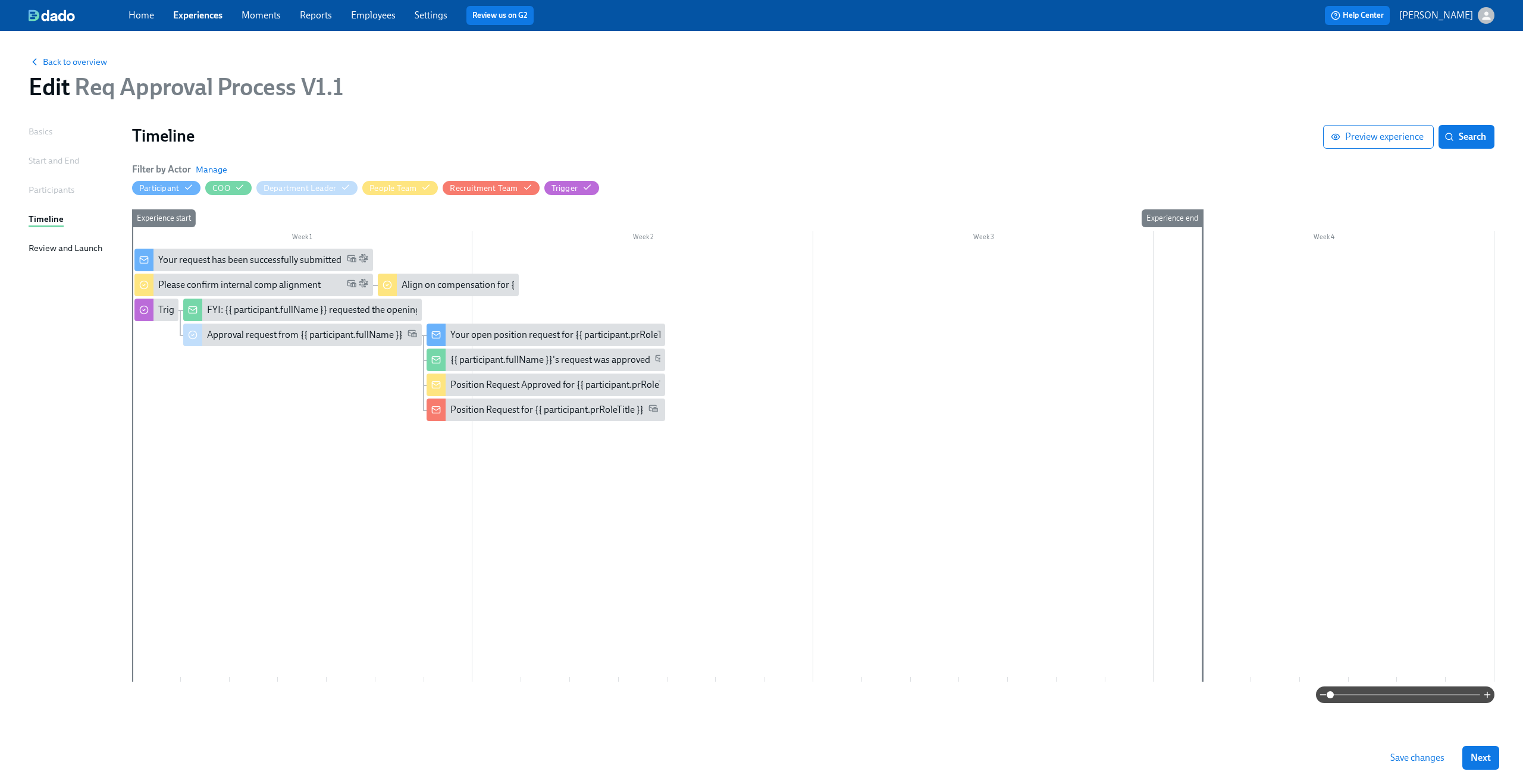
click at [188, 15] on link "Experiences" at bounding box center [197, 15] width 49 height 11
